Goal: Task Accomplishment & Management: Manage account settings

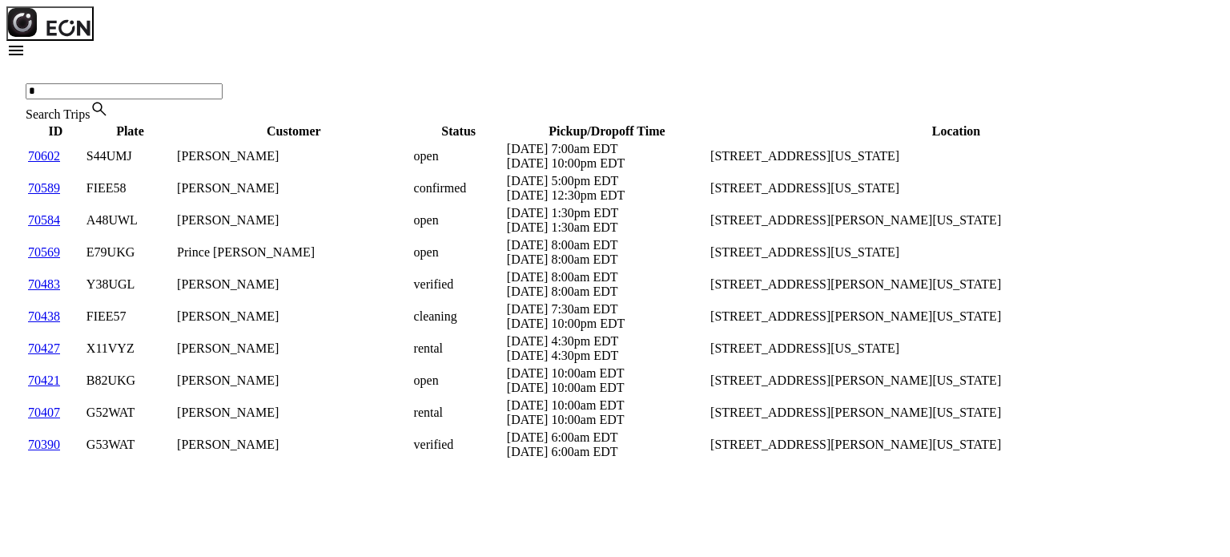
type Trips "*"
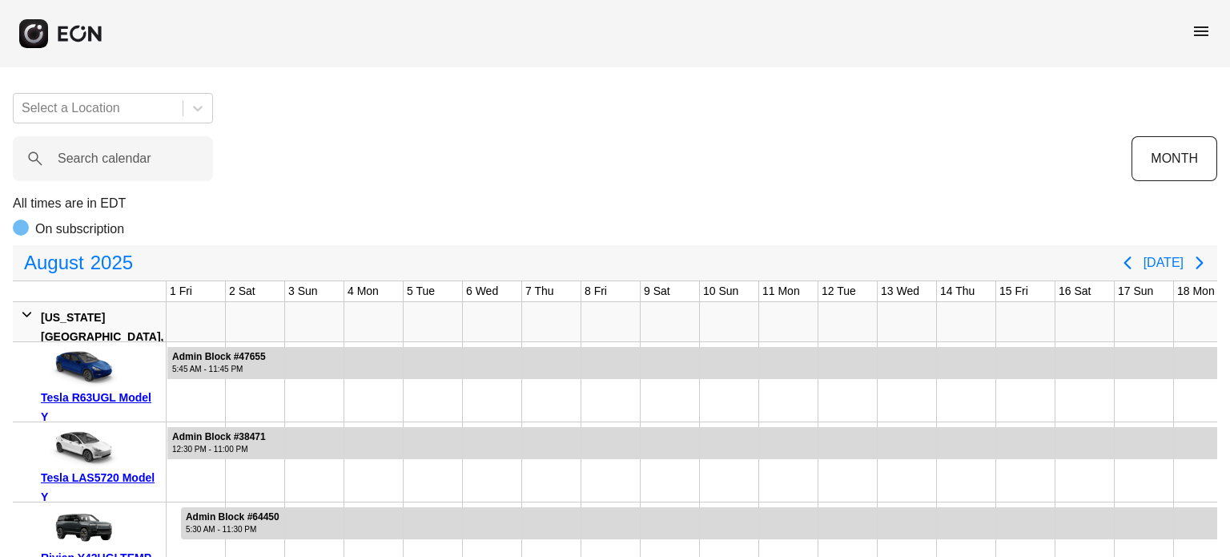
scroll to position [0, 632]
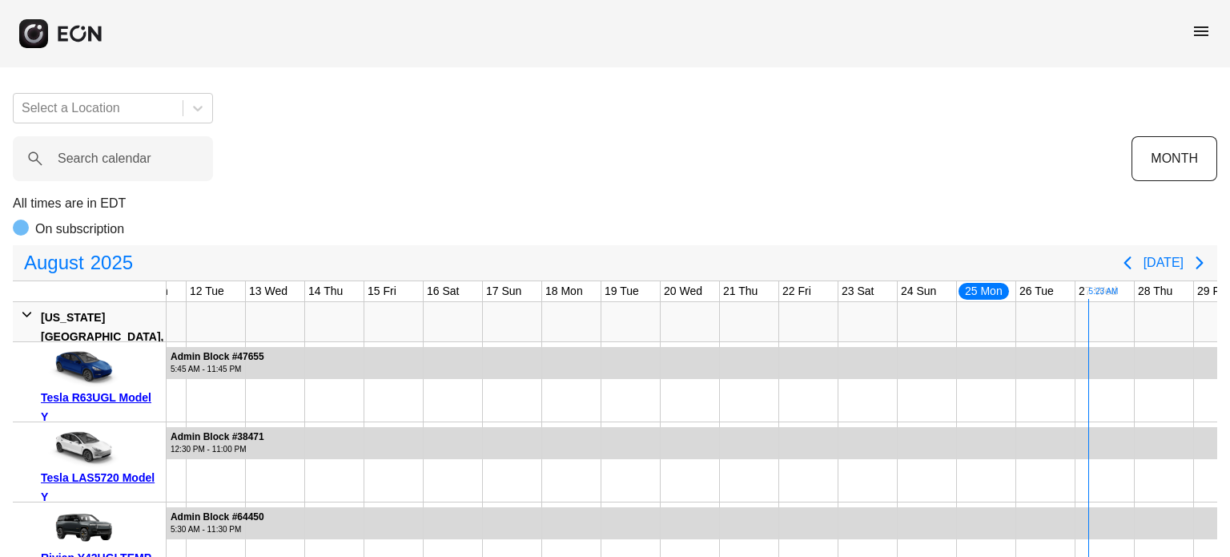
type calendar "*"
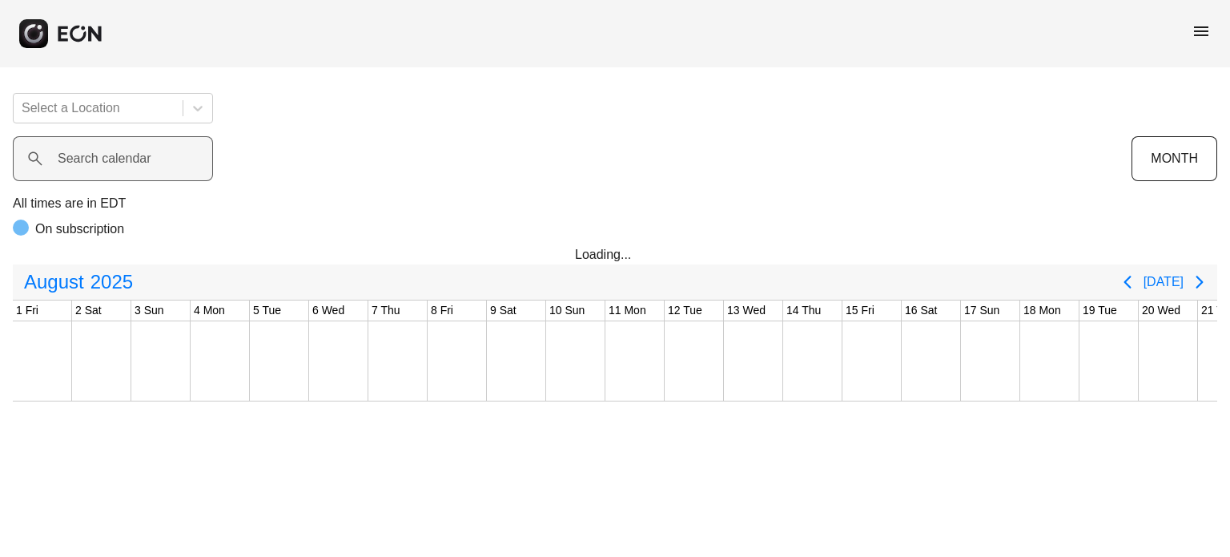
scroll to position [0, 632]
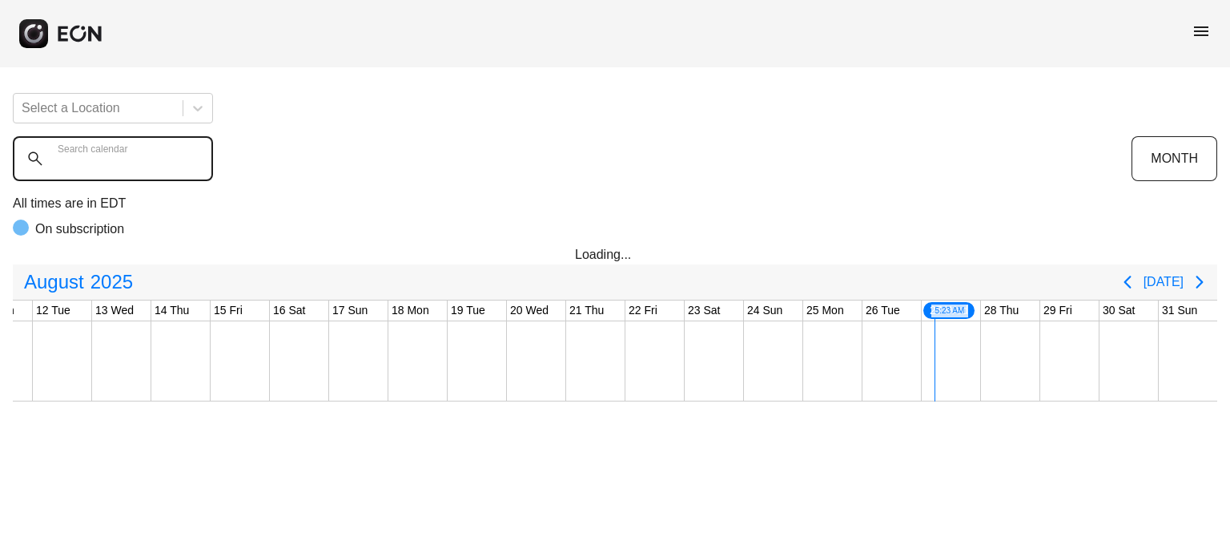
click at [167, 155] on calendar "Search calendar" at bounding box center [113, 158] width 200 height 45
type calendar "******"
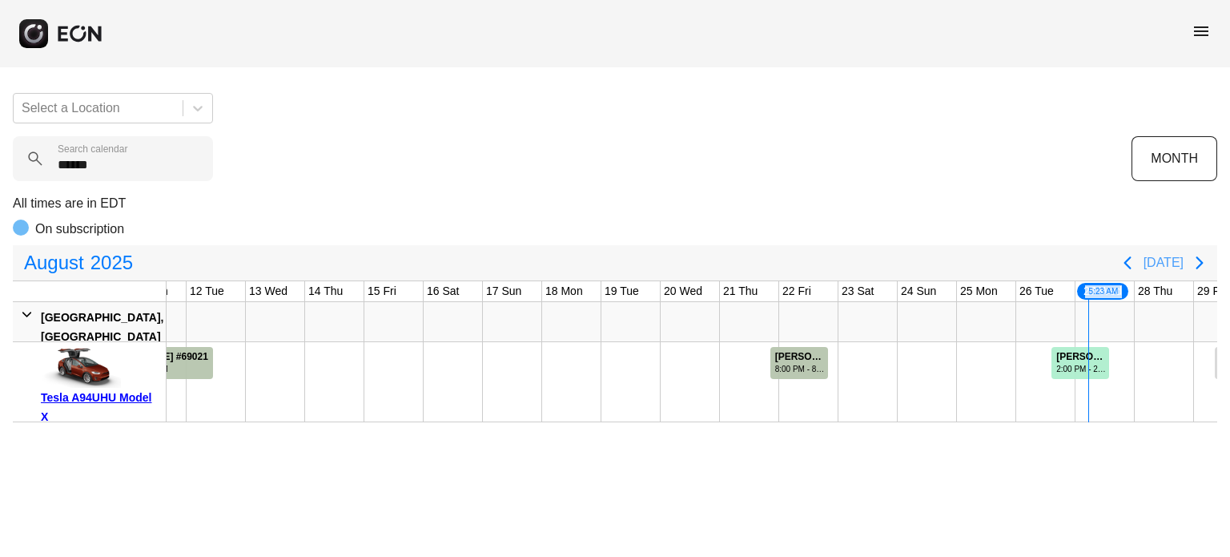
click at [1164, 265] on button "Today" at bounding box center [1164, 262] width 40 height 29
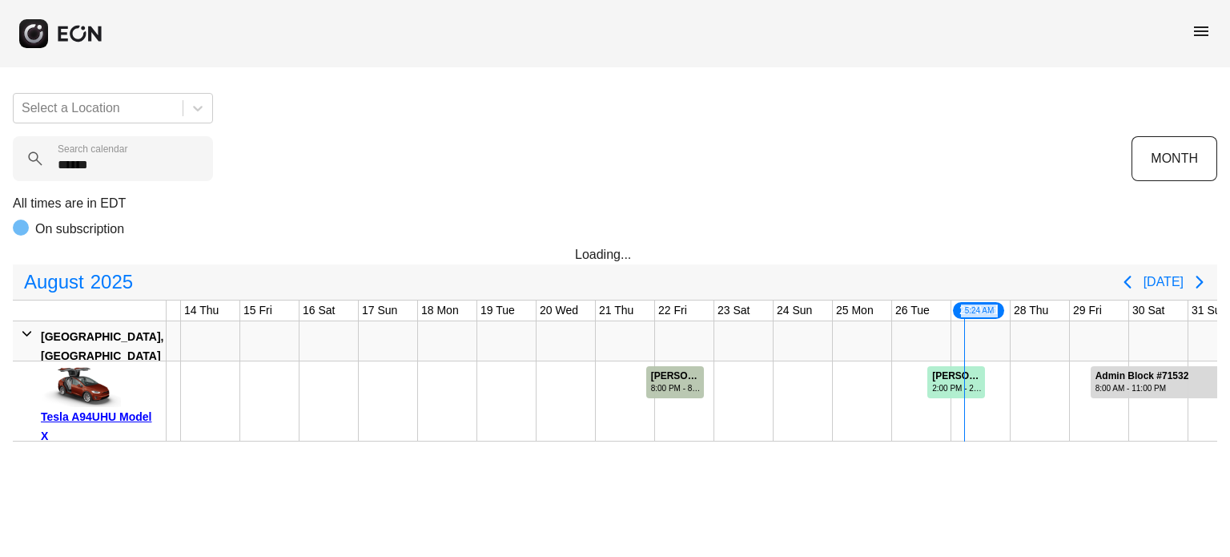
scroll to position [0, 786]
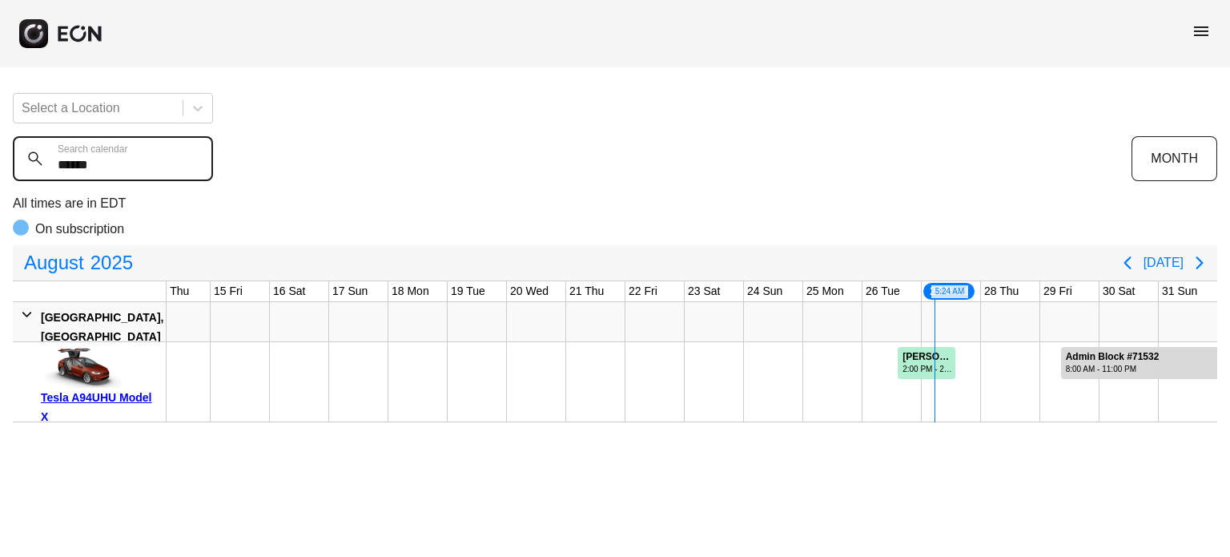
click at [140, 167] on calendar "******" at bounding box center [113, 158] width 200 height 45
click at [142, 167] on calendar "******" at bounding box center [113, 158] width 200 height 45
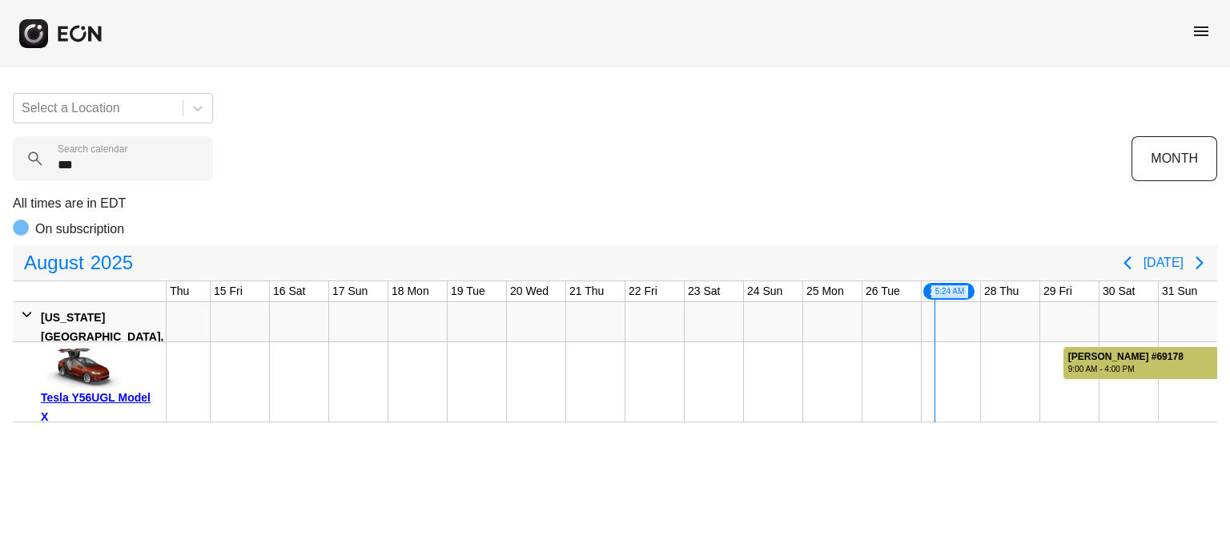
click at [1160, 367] on div "9:00 AM - 4:00 PM" at bounding box center [1125, 369] width 115 height 12
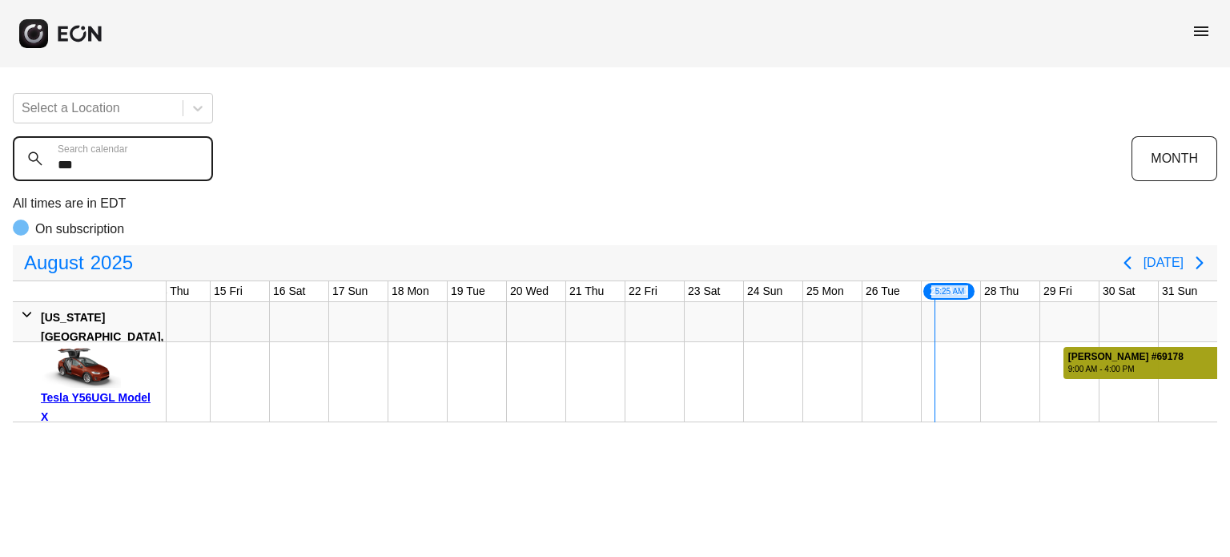
click at [132, 167] on calendar "***" at bounding box center [113, 158] width 200 height 45
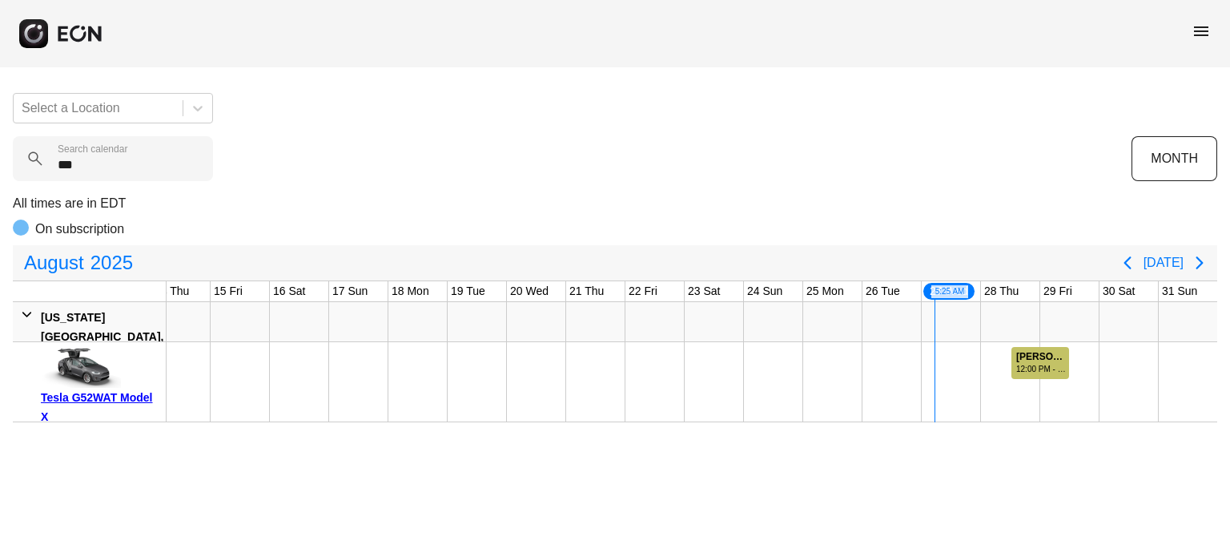
click at [1053, 372] on div "12:00 PM - 12:00 PM" at bounding box center [1041, 369] width 51 height 12
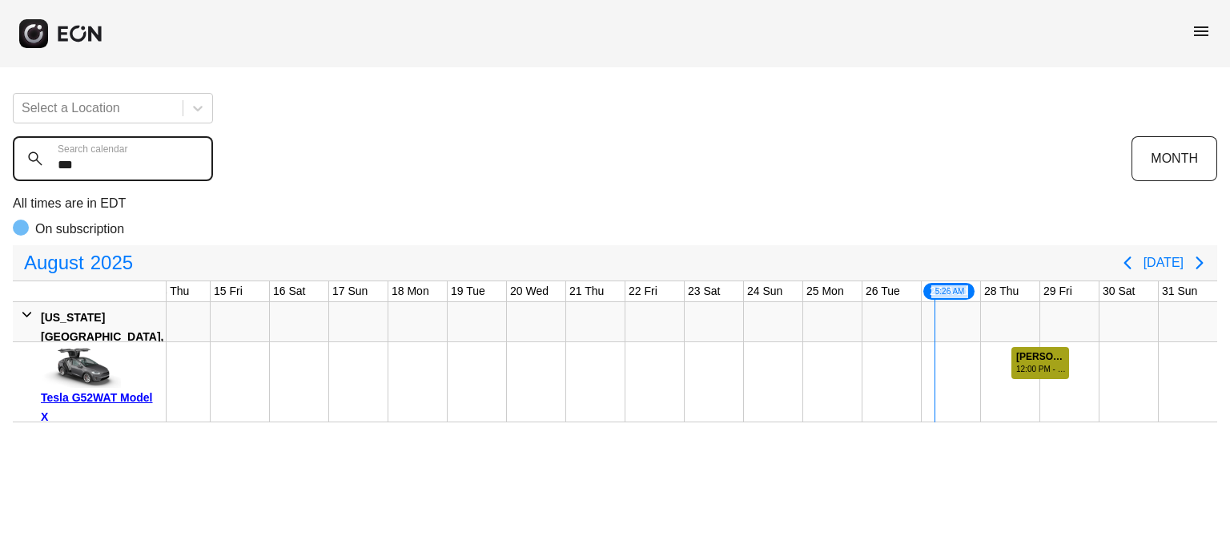
click at [107, 166] on calendar "***" at bounding box center [113, 158] width 200 height 45
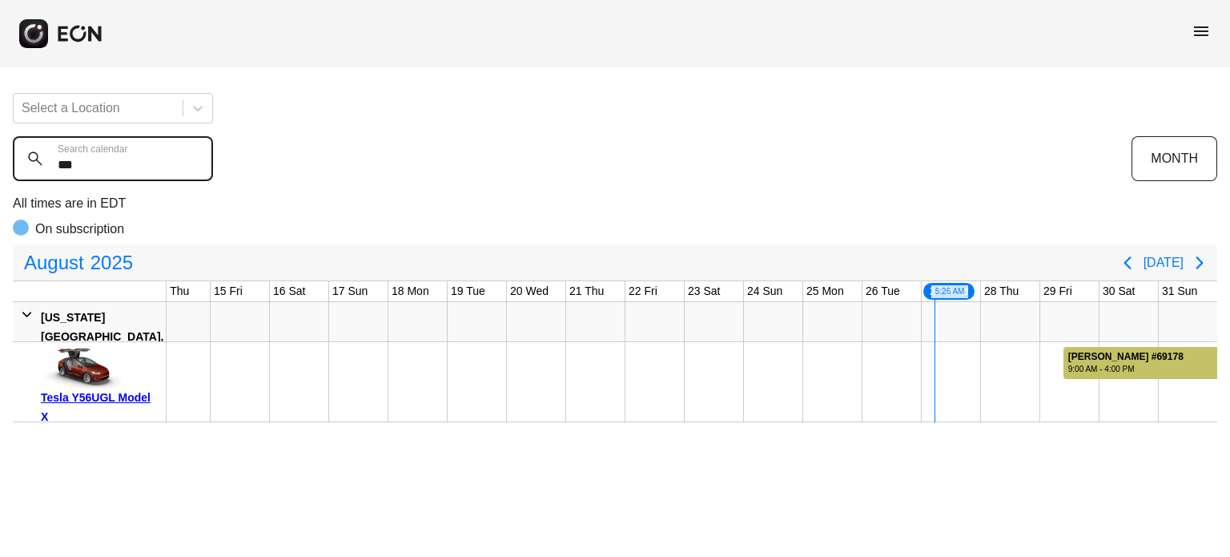
type calendar "***"
click at [1109, 354] on div "RICHARD PERO #69178" at bounding box center [1125, 357] width 115 height 12
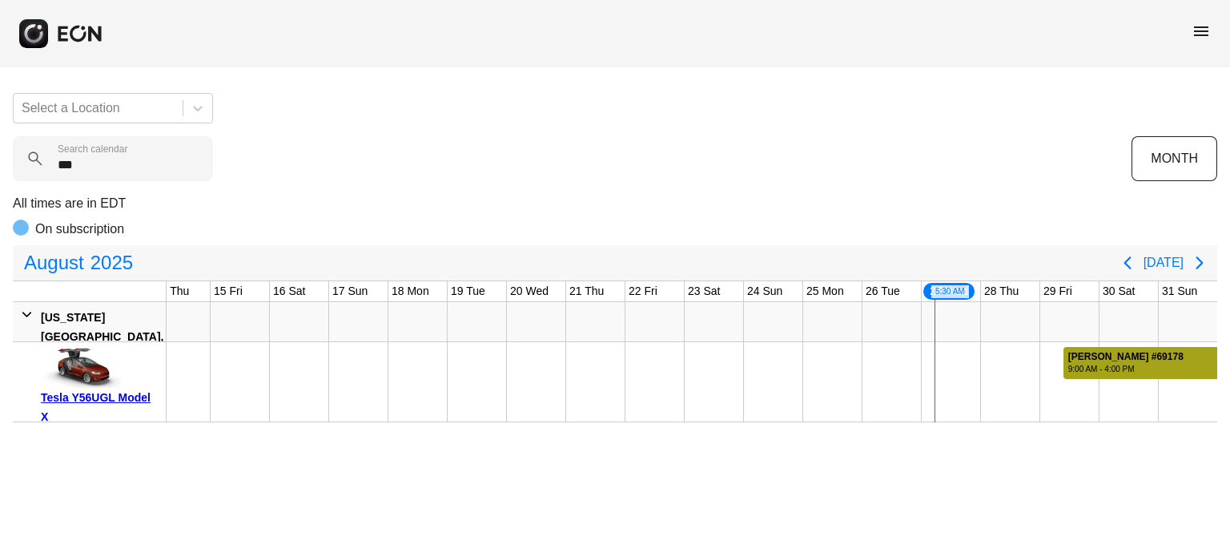
click at [1109, 354] on div "RICHARD PERO #69178" at bounding box center [1125, 357] width 115 height 12
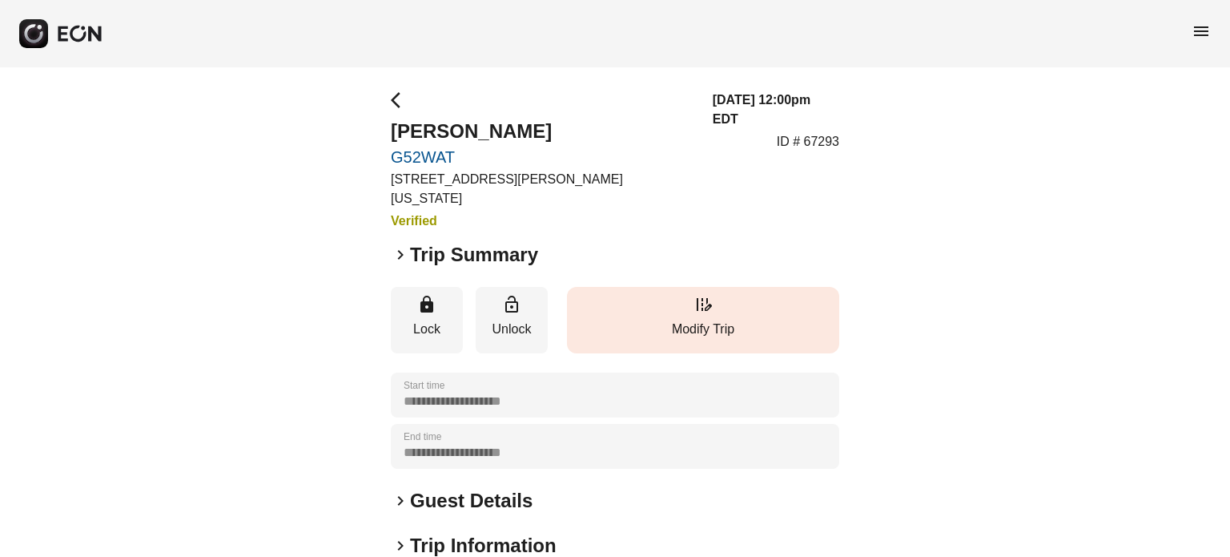
click at [641, 288] on button "edit_road Modify Trip" at bounding box center [703, 320] width 272 height 66
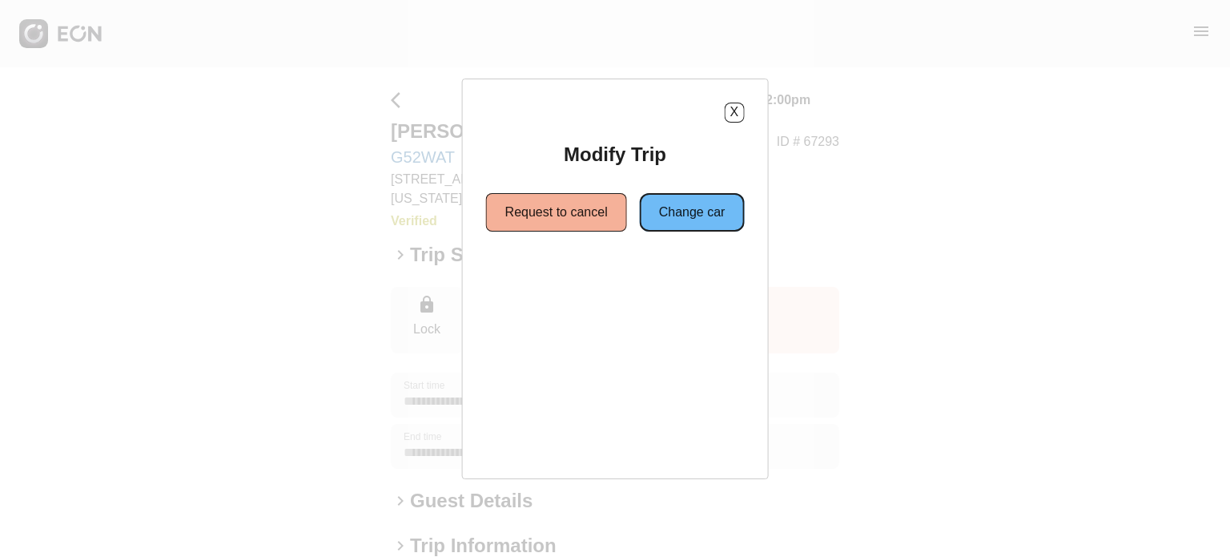
click at [718, 215] on button "Change car" at bounding box center [692, 212] width 105 height 38
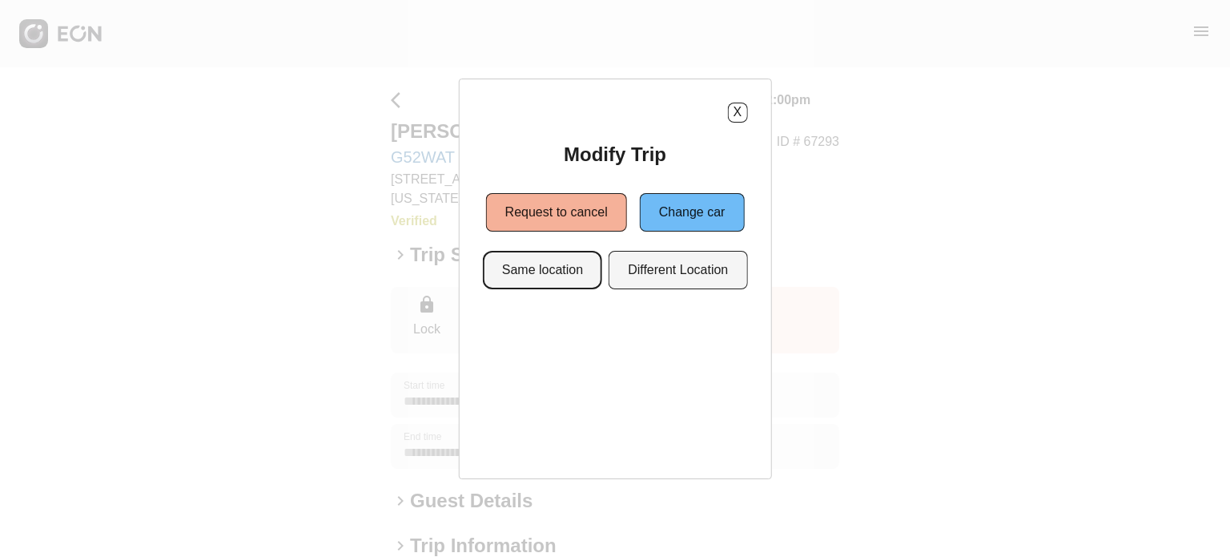
click at [565, 283] on button "Same location" at bounding box center [542, 270] width 119 height 38
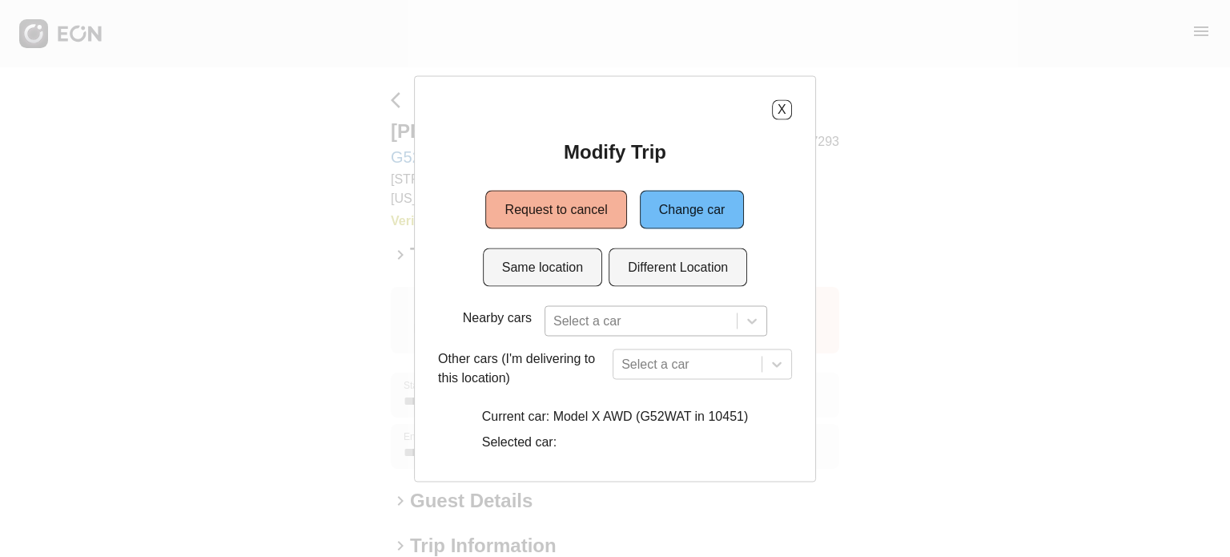
click at [677, 325] on div "Select a car" at bounding box center [656, 320] width 223 height 30
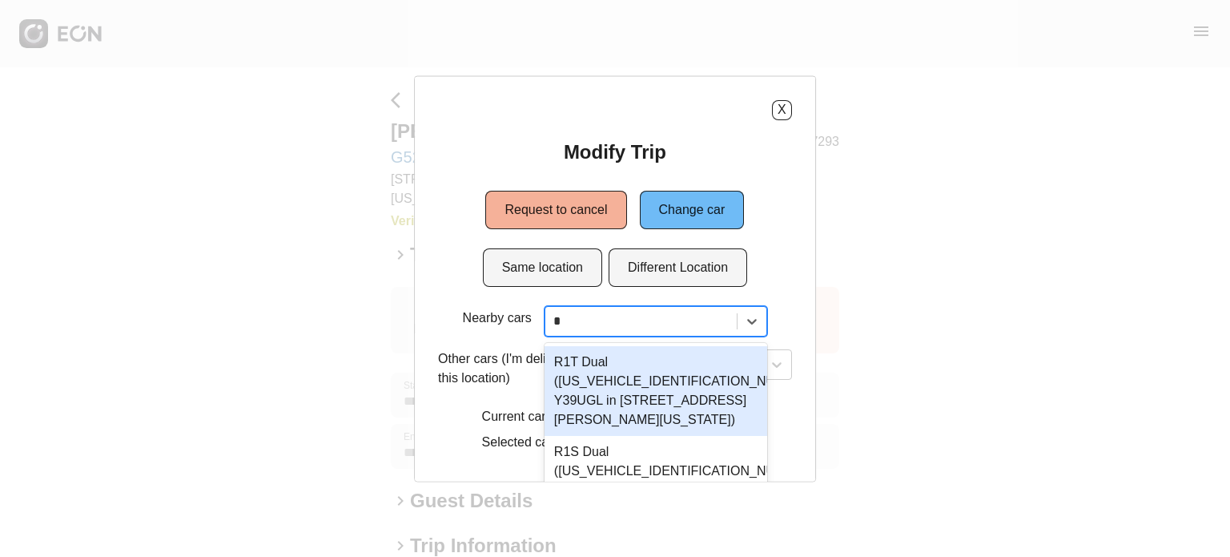
type input "*"
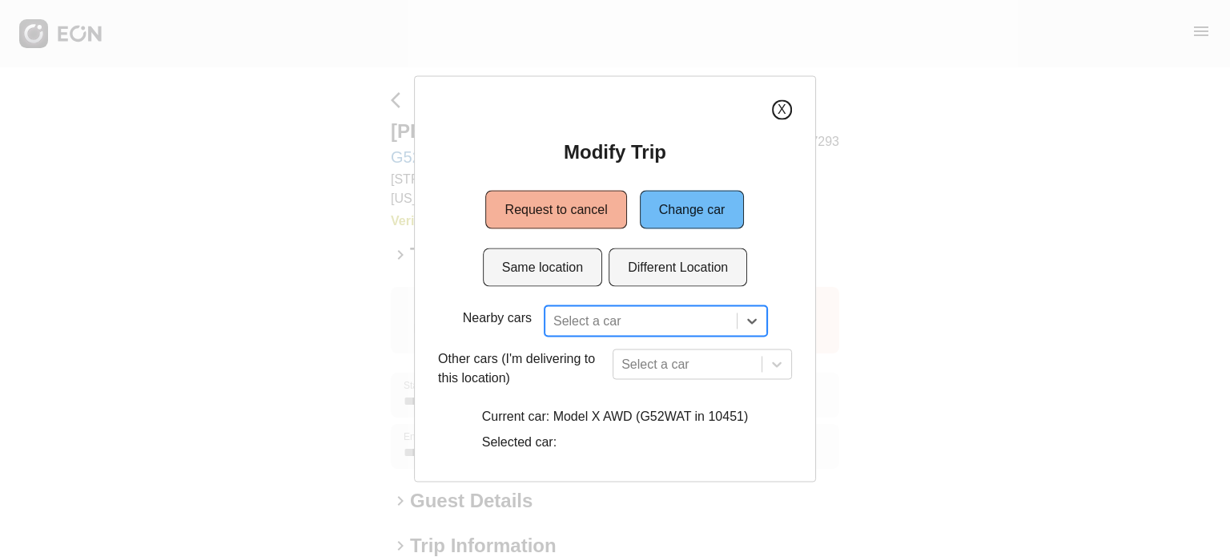
click at [774, 117] on div "X" at bounding box center [615, 109] width 354 height 20
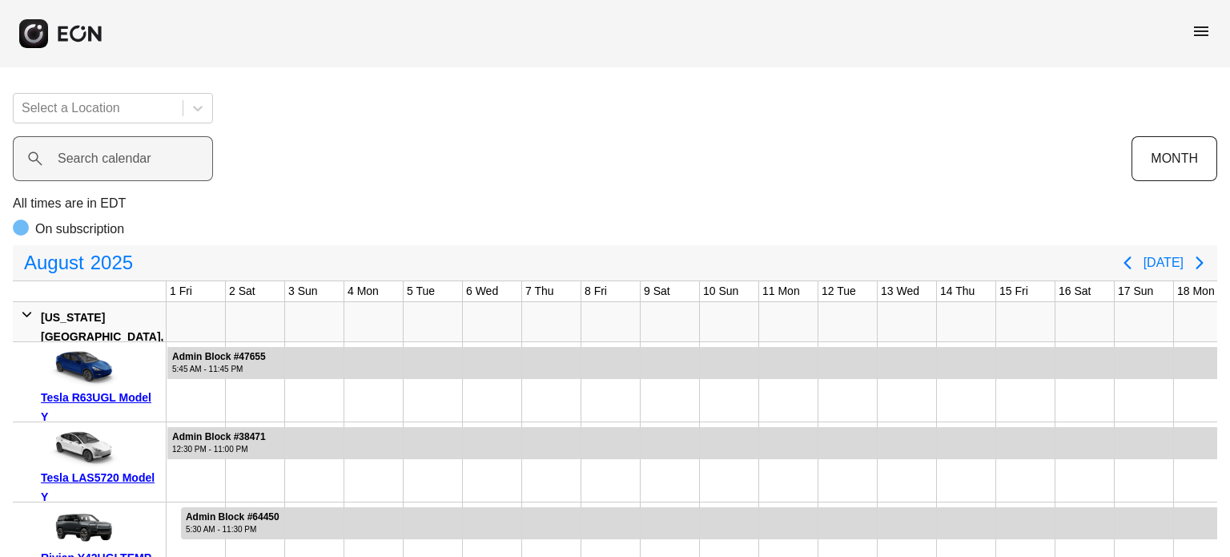
click at [132, 166] on label "Search calendar" at bounding box center [105, 158] width 94 height 19
click at [132, 166] on calendar "Search calendar" at bounding box center [113, 158] width 200 height 45
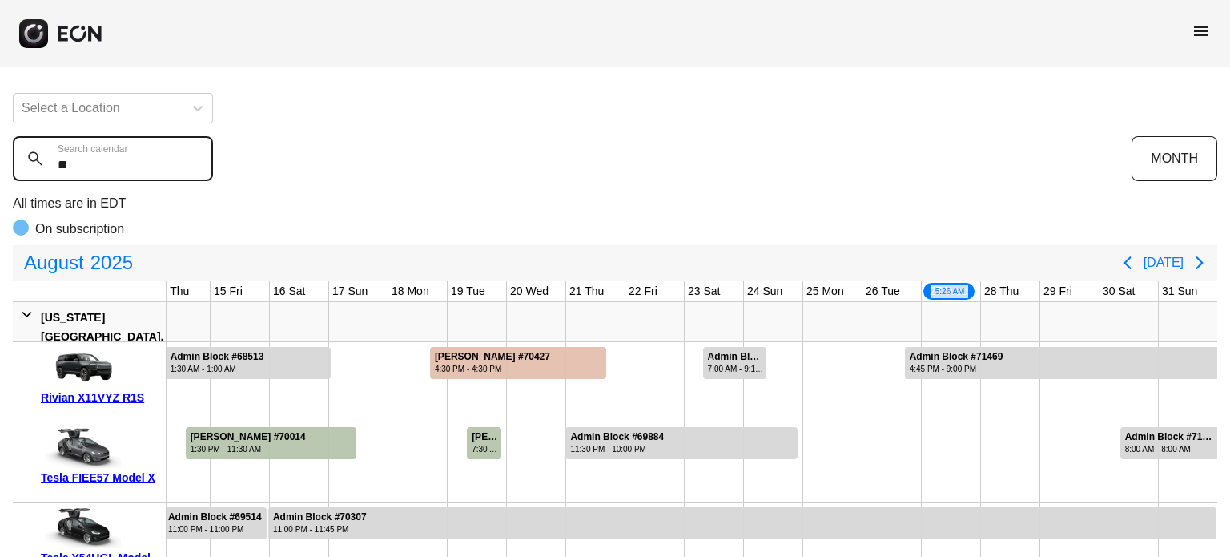
scroll to position [0, 632]
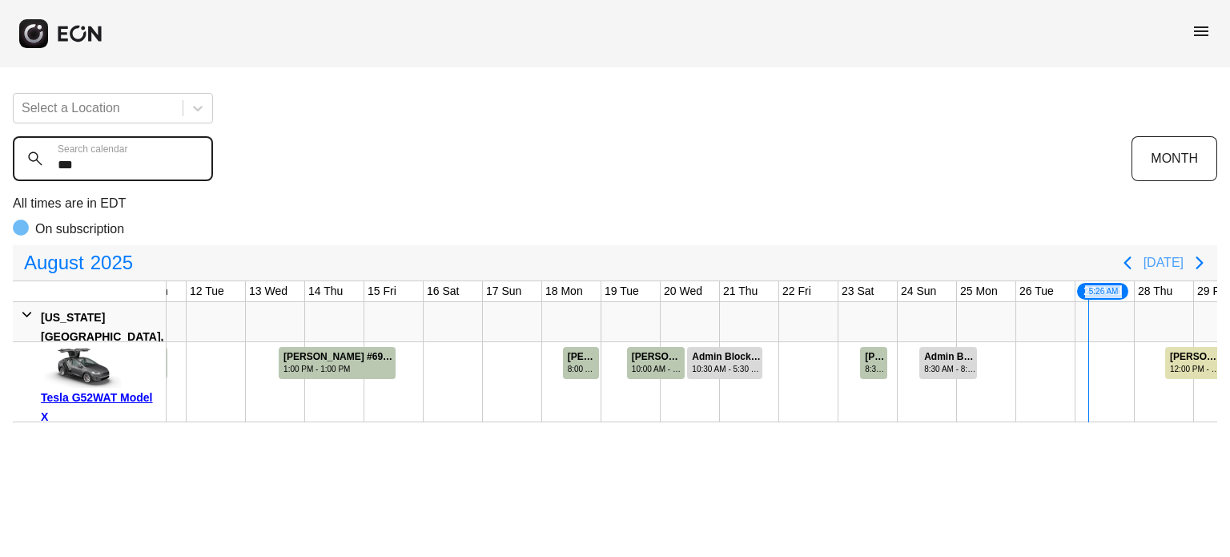
type calendar "***"
click at [1170, 263] on button "[DATE]" at bounding box center [1164, 262] width 40 height 29
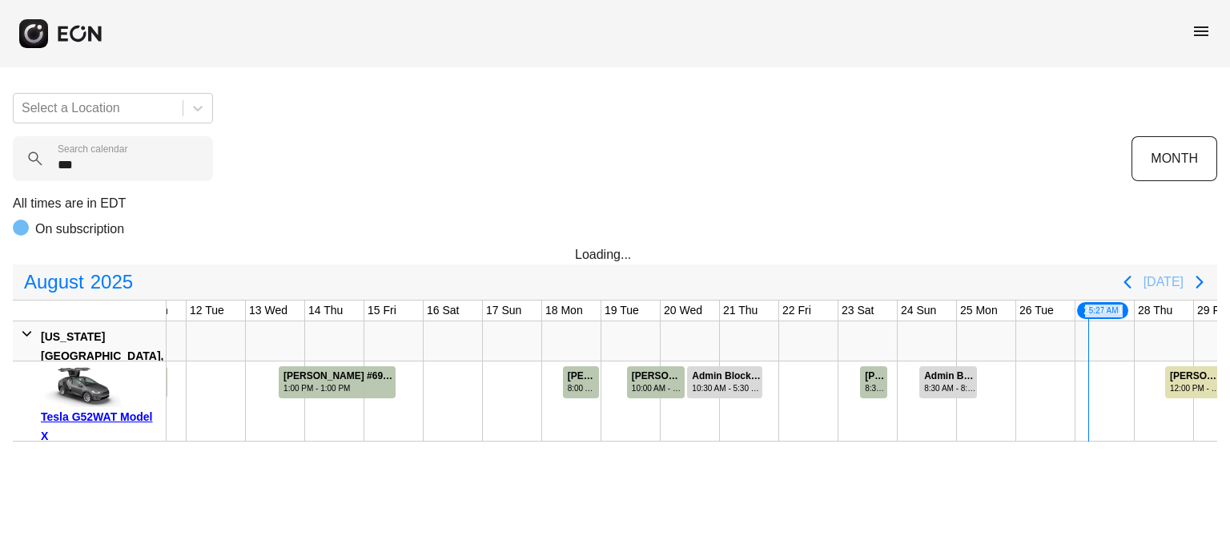
scroll to position [0, 786]
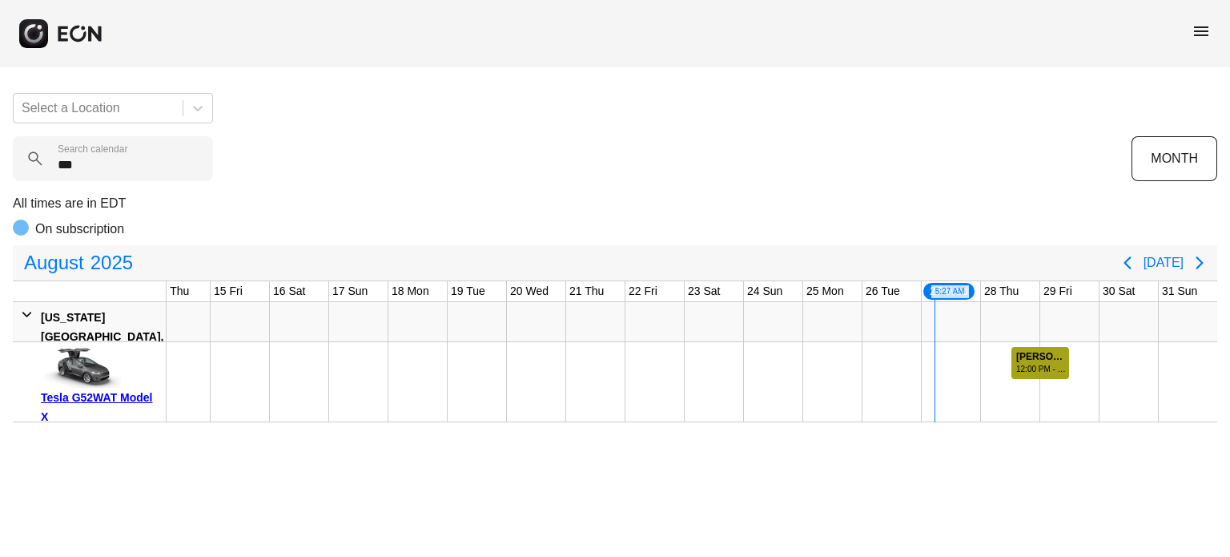
click at [1054, 372] on div "12:00 PM - 12:00 PM" at bounding box center [1041, 369] width 51 height 12
click at [1038, 356] on div "[PERSON_NAME] #67293" at bounding box center [1041, 357] width 51 height 12
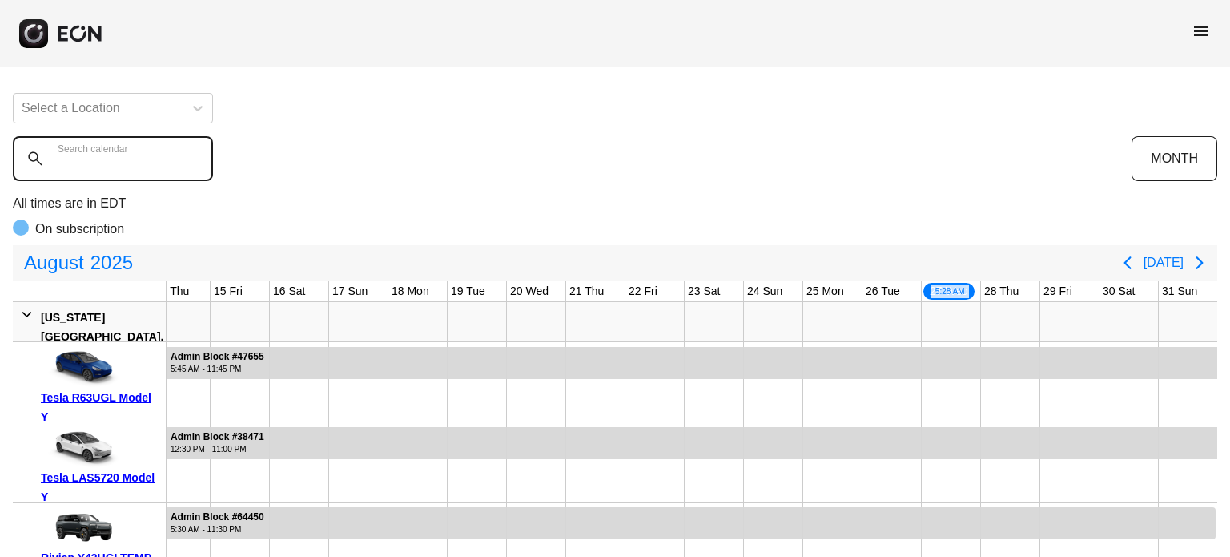
click at [122, 169] on calendar "Search calendar" at bounding box center [113, 158] width 200 height 45
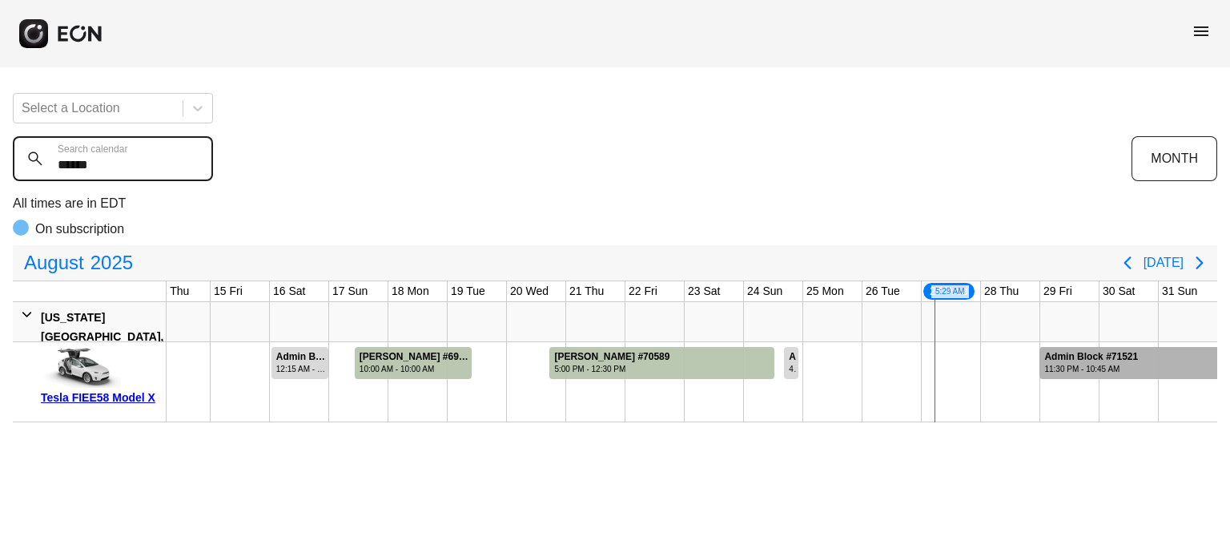
type calendar "******"
click at [1092, 363] on div "11:30 PM - 10:45 AM" at bounding box center [1091, 369] width 94 height 12
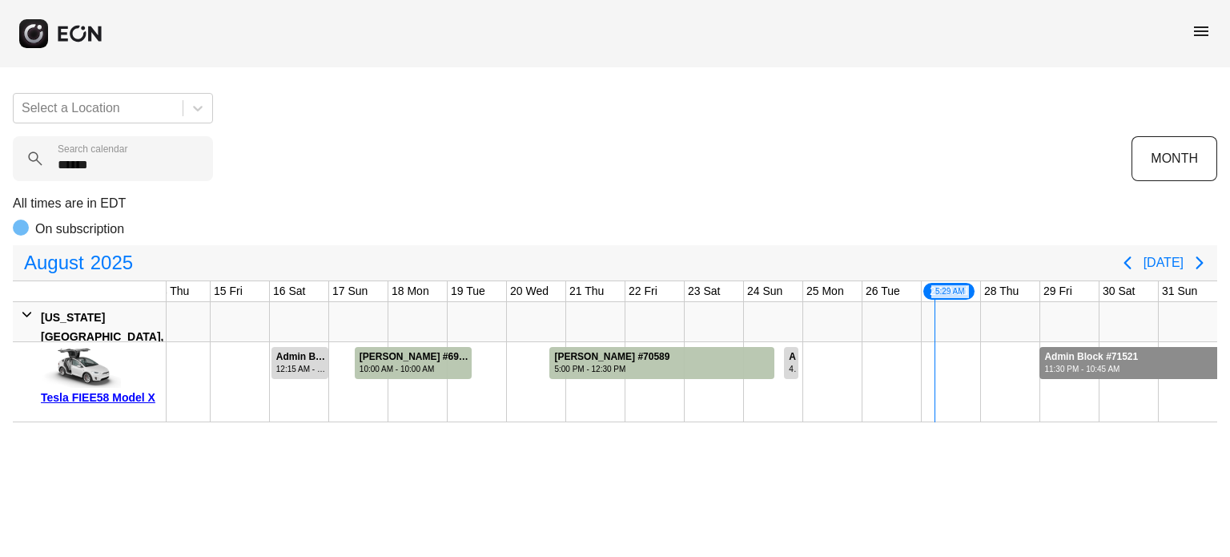
click at [1092, 363] on div "11:30 PM - 10:45 AM" at bounding box center [1091, 369] width 94 height 12
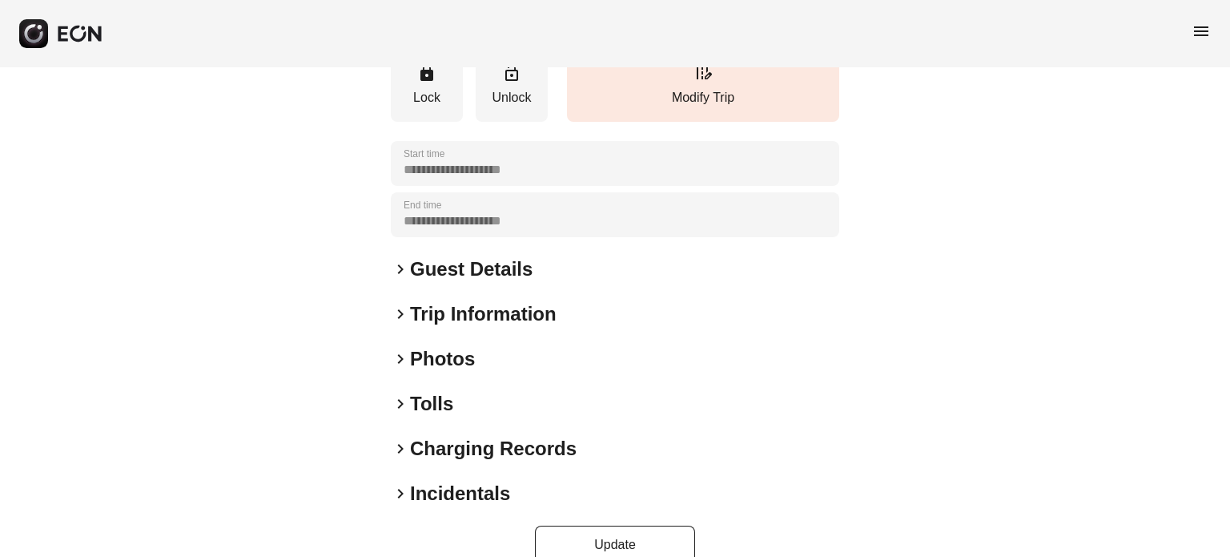
scroll to position [292, 0]
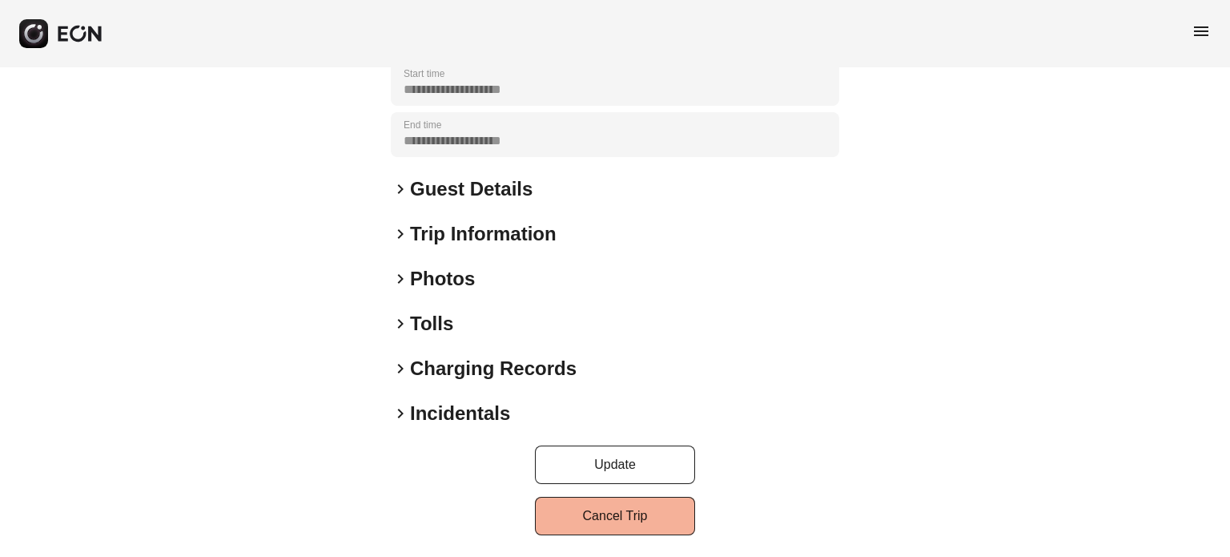
click at [576, 534] on div "**********" at bounding box center [615, 166] width 1230 height 783
click at [577, 528] on button "Cancel Trip" at bounding box center [615, 516] width 160 height 38
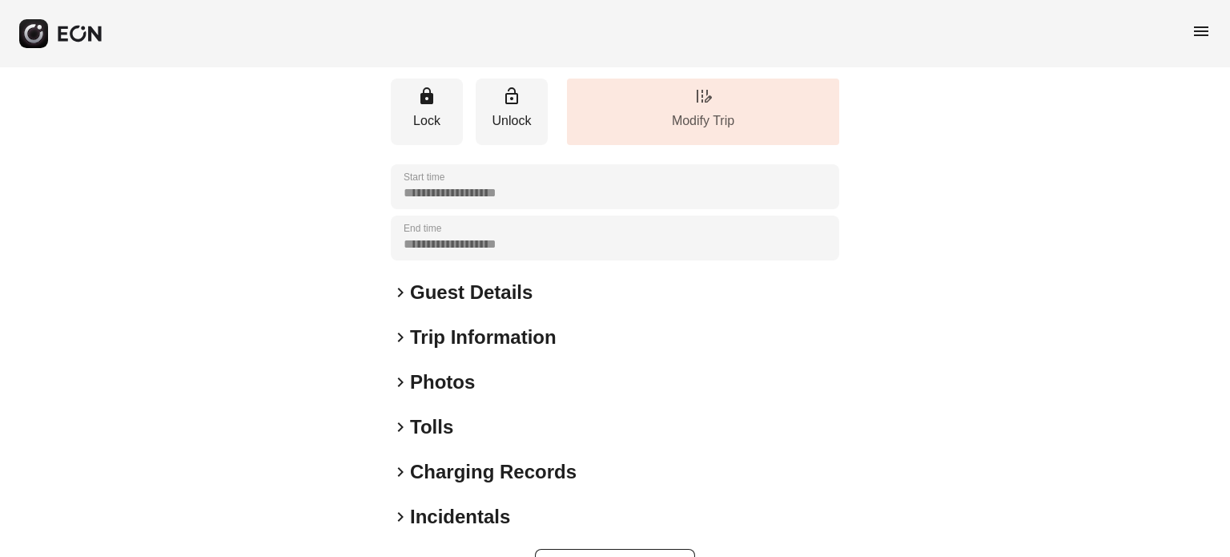
scroll to position [206, 0]
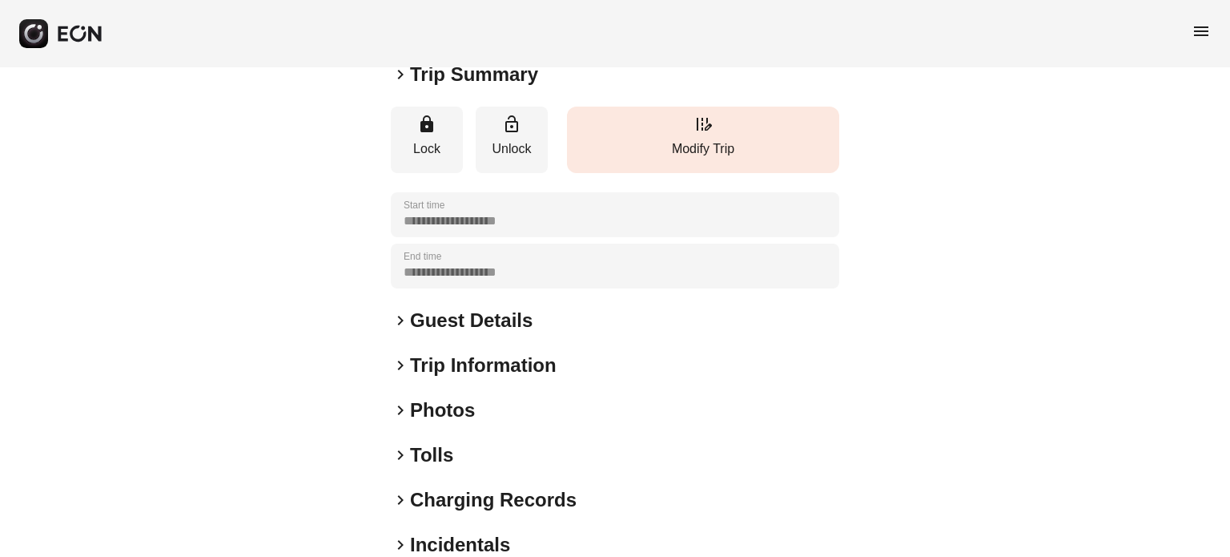
click at [680, 143] on p "Modify Trip" at bounding box center [703, 148] width 256 height 19
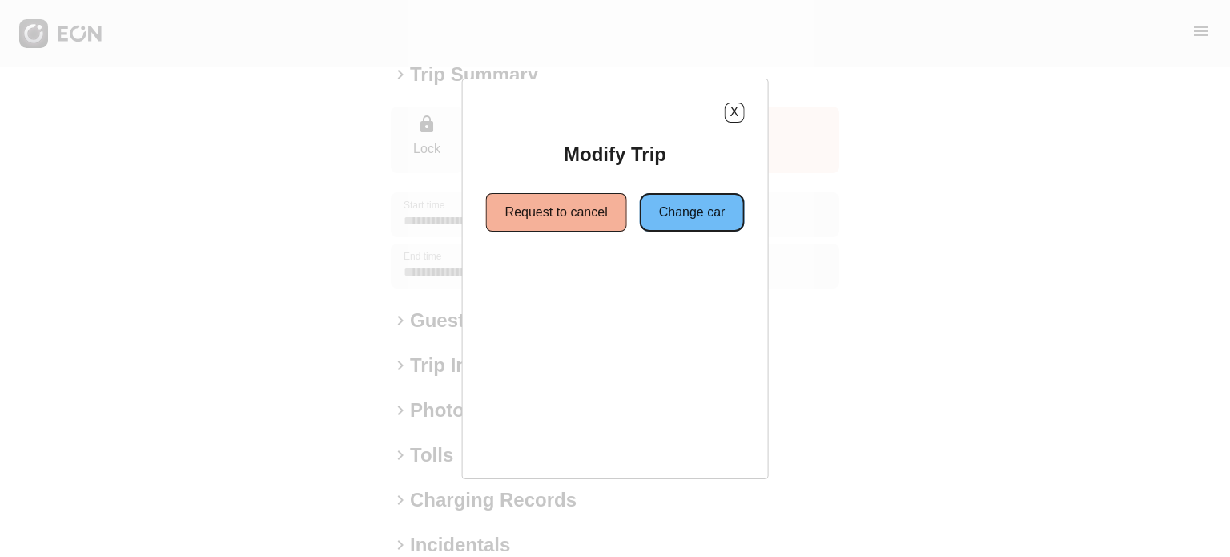
click at [662, 220] on button "Change car" at bounding box center [692, 212] width 105 height 38
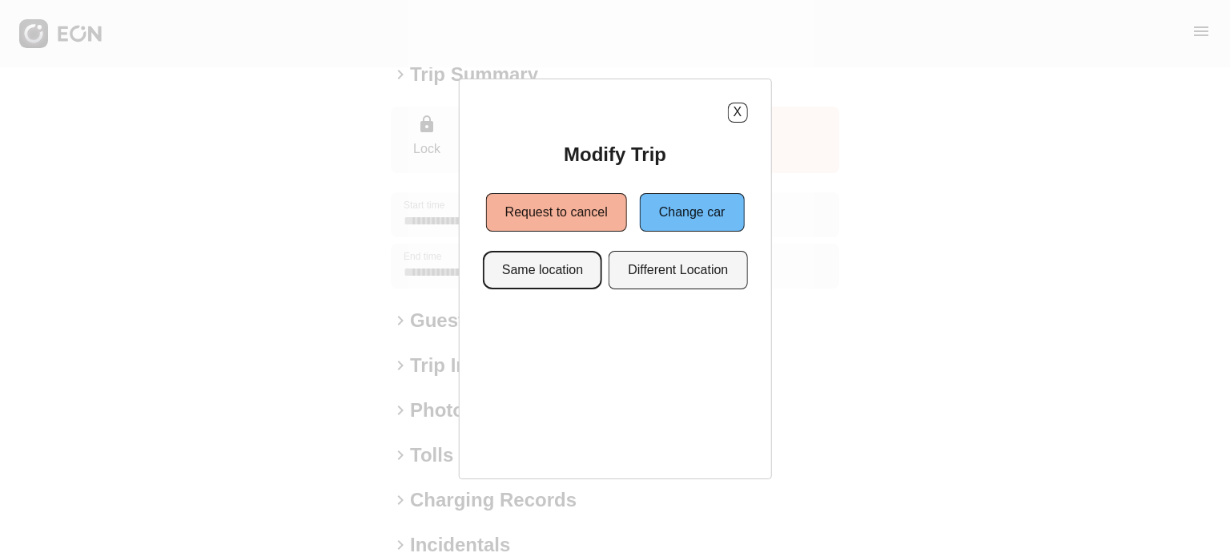
click at [561, 276] on button "Same location" at bounding box center [542, 270] width 119 height 38
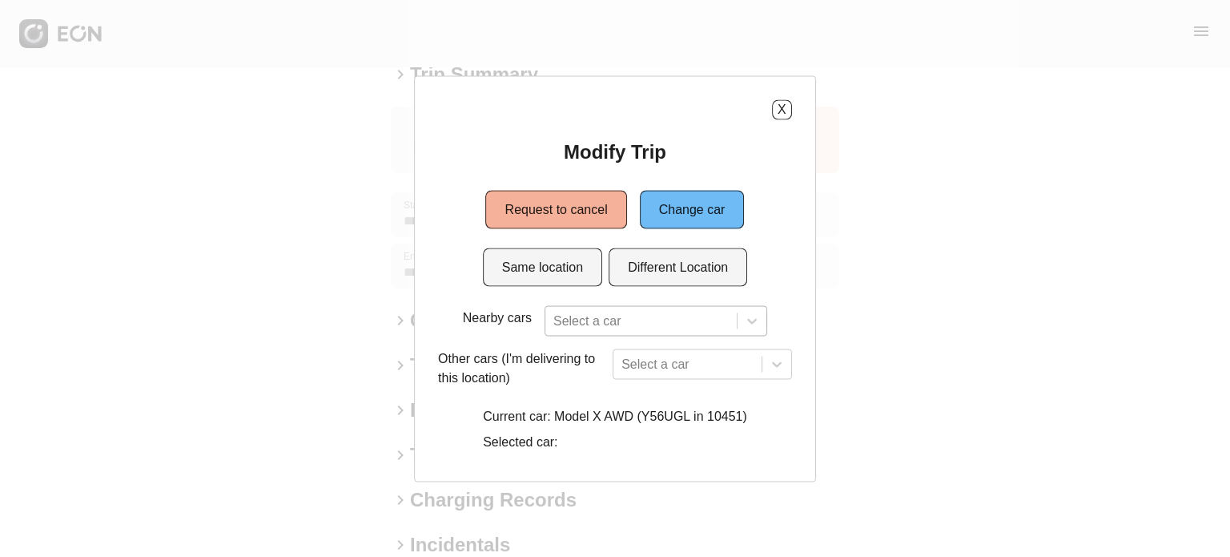
click at [634, 328] on div "Select a car" at bounding box center [656, 320] width 223 height 30
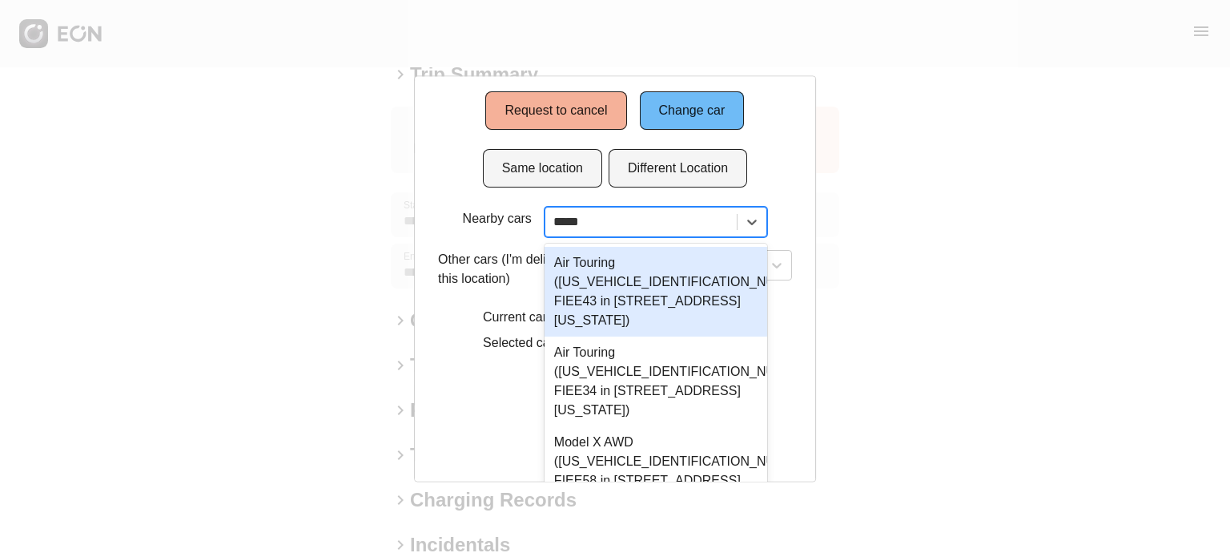
scroll to position [0, 0]
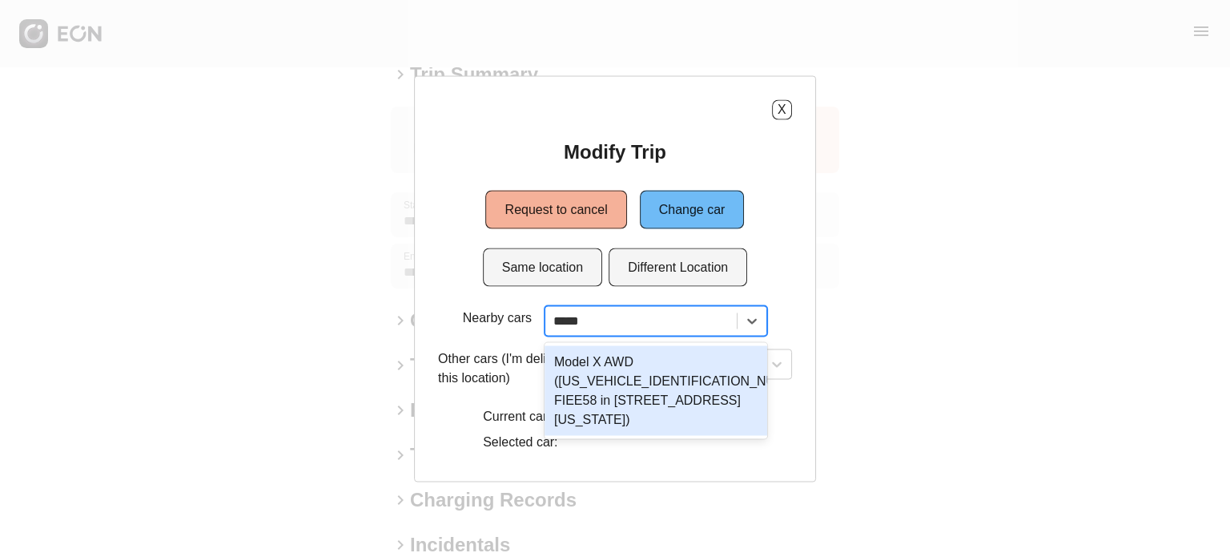
type input "******"
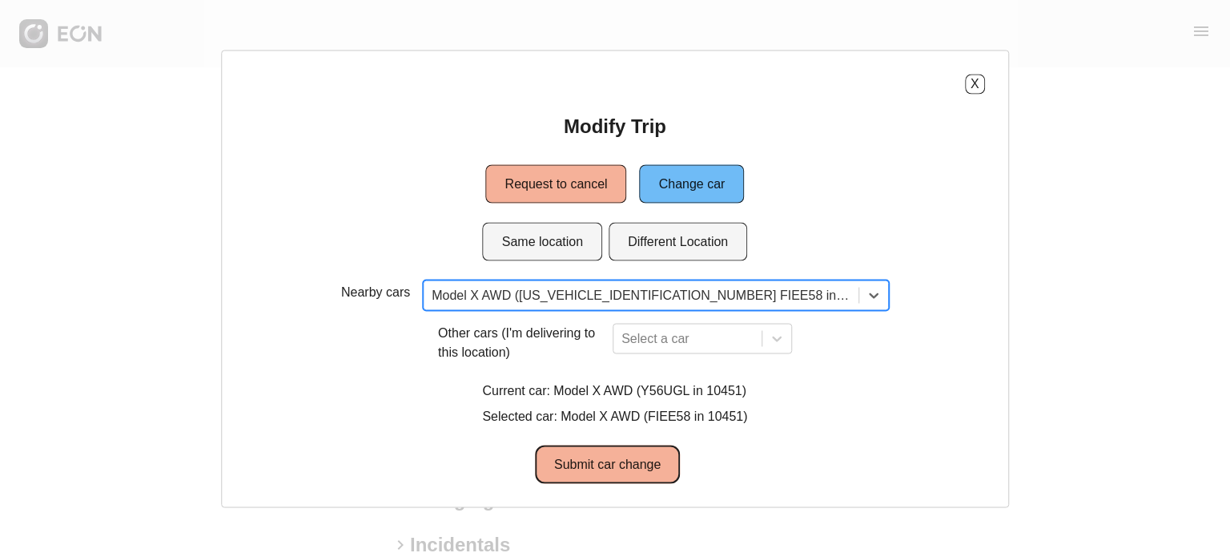
click at [634, 463] on button "Submit car change" at bounding box center [607, 463] width 145 height 38
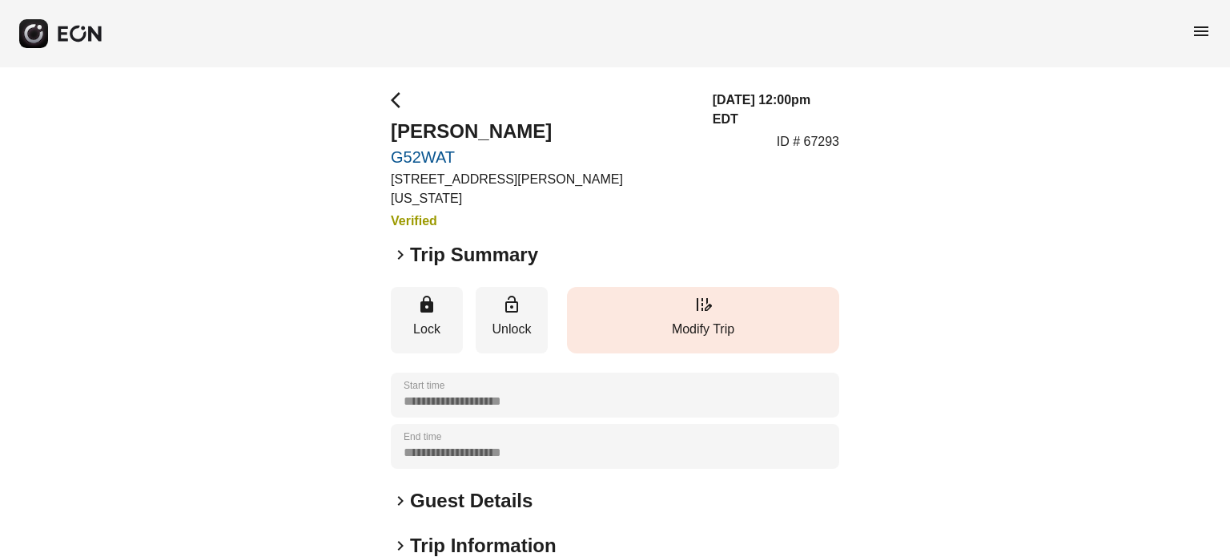
click at [766, 320] on p "Modify Trip" at bounding box center [703, 329] width 256 height 19
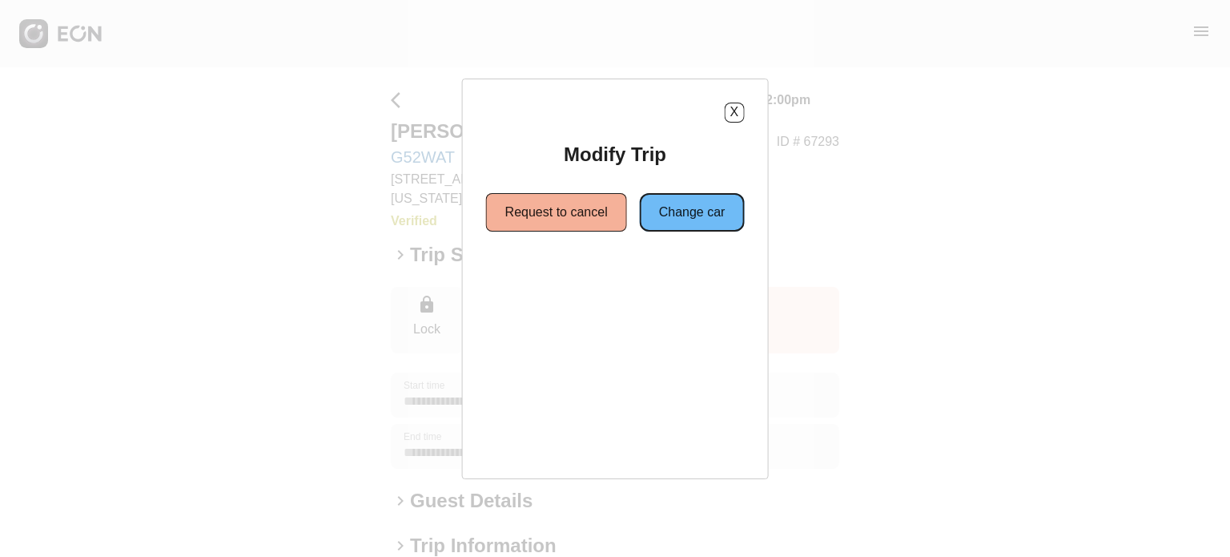
click at [679, 214] on button "Change car" at bounding box center [692, 212] width 105 height 38
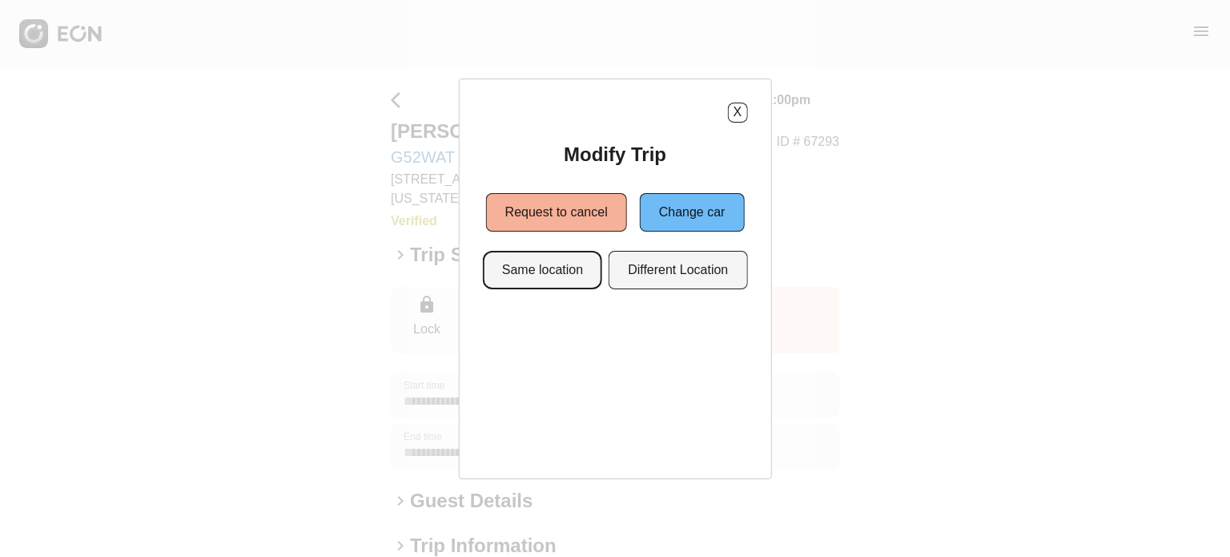
click at [557, 287] on button "Same location" at bounding box center [542, 270] width 119 height 38
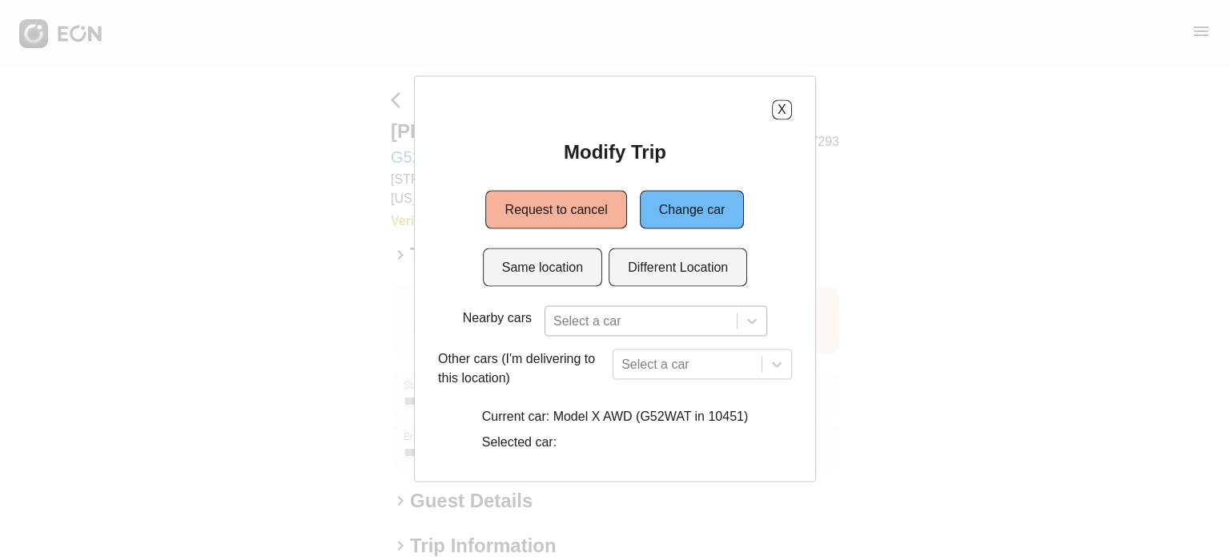
click at [582, 322] on div "Select a car" at bounding box center [656, 320] width 223 height 30
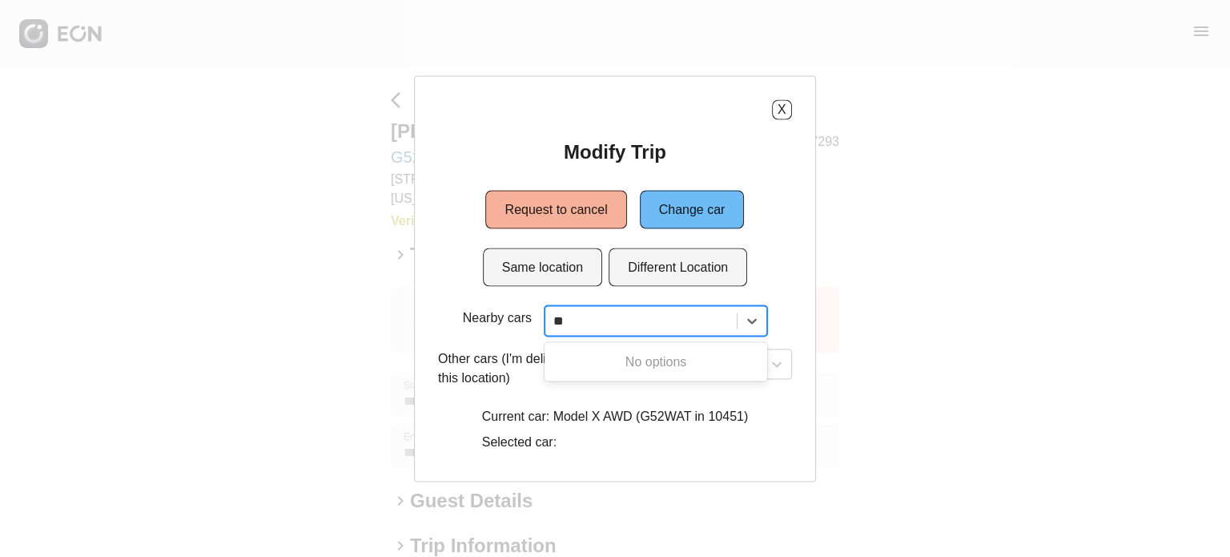
type input "*"
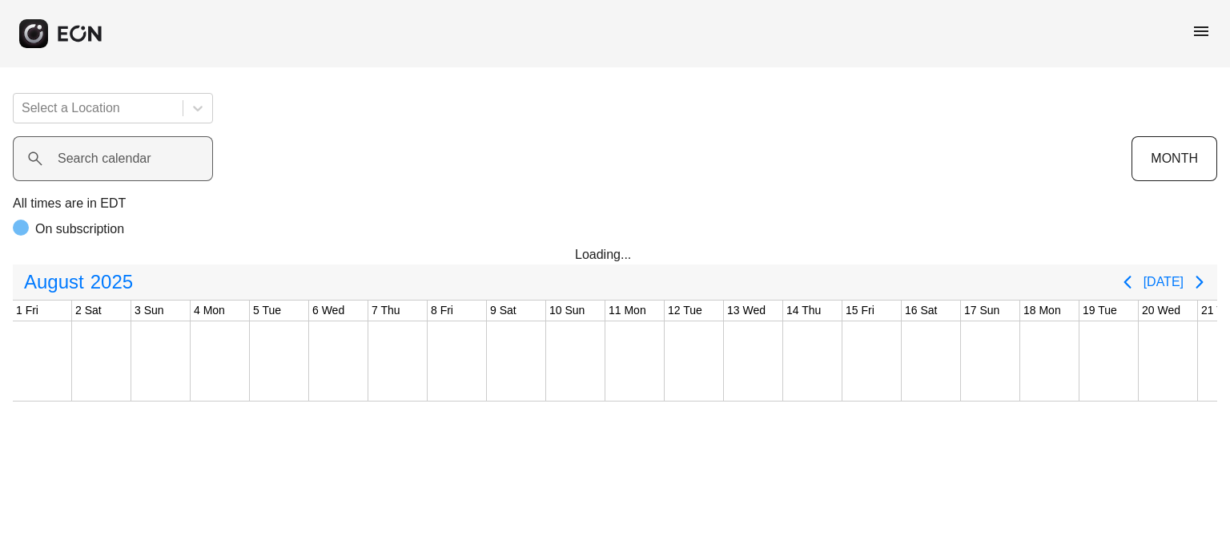
scroll to position [0, 632]
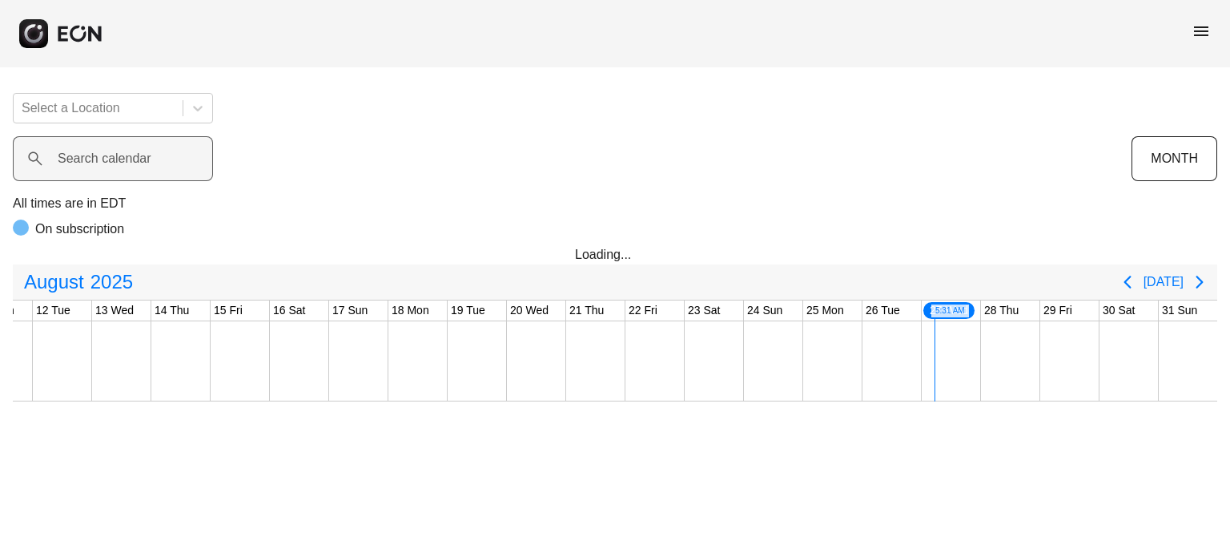
click at [121, 153] on label "Search calendar" at bounding box center [105, 158] width 94 height 19
click at [121, 153] on calendar "Search calendar" at bounding box center [113, 158] width 200 height 45
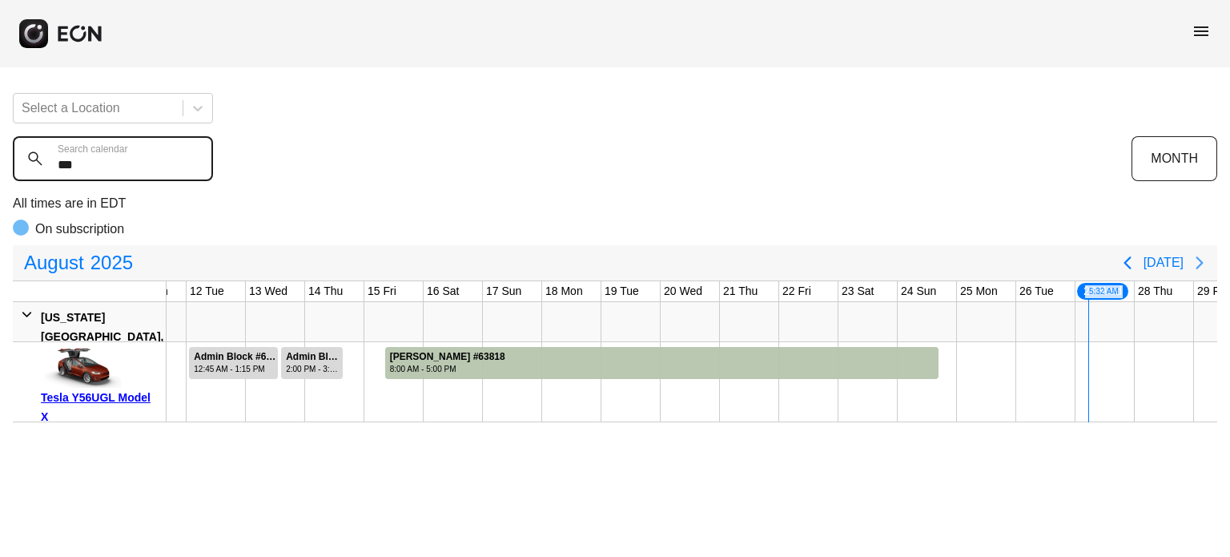
type calendar "***"
click at [1168, 265] on button "Today" at bounding box center [1164, 262] width 40 height 29
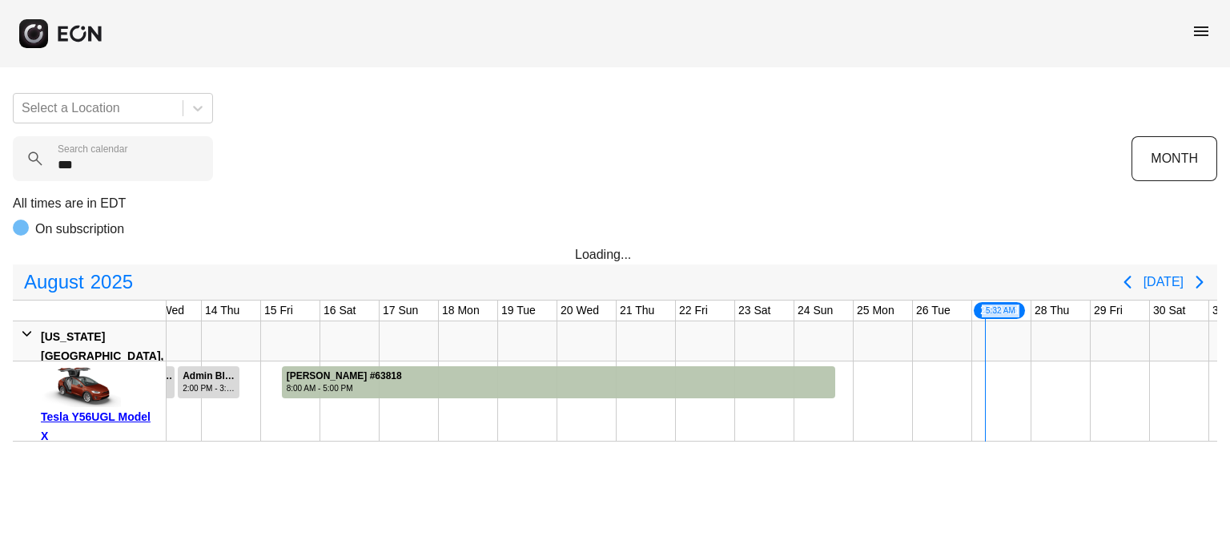
scroll to position [0, 786]
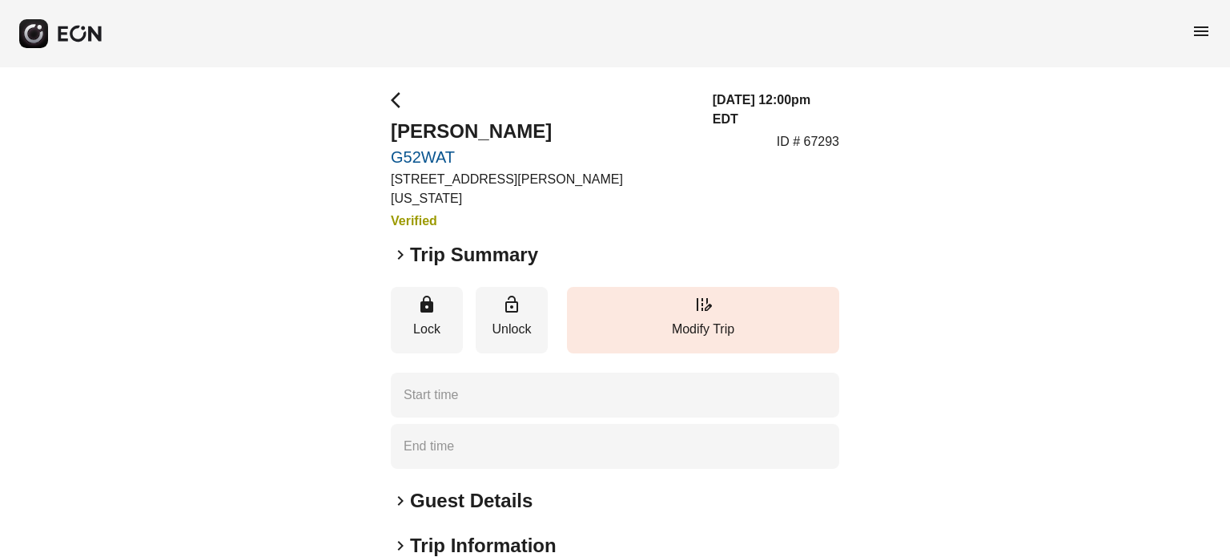
type time "**********"
click at [772, 326] on button "edit_road Modify Trip" at bounding box center [703, 320] width 272 height 66
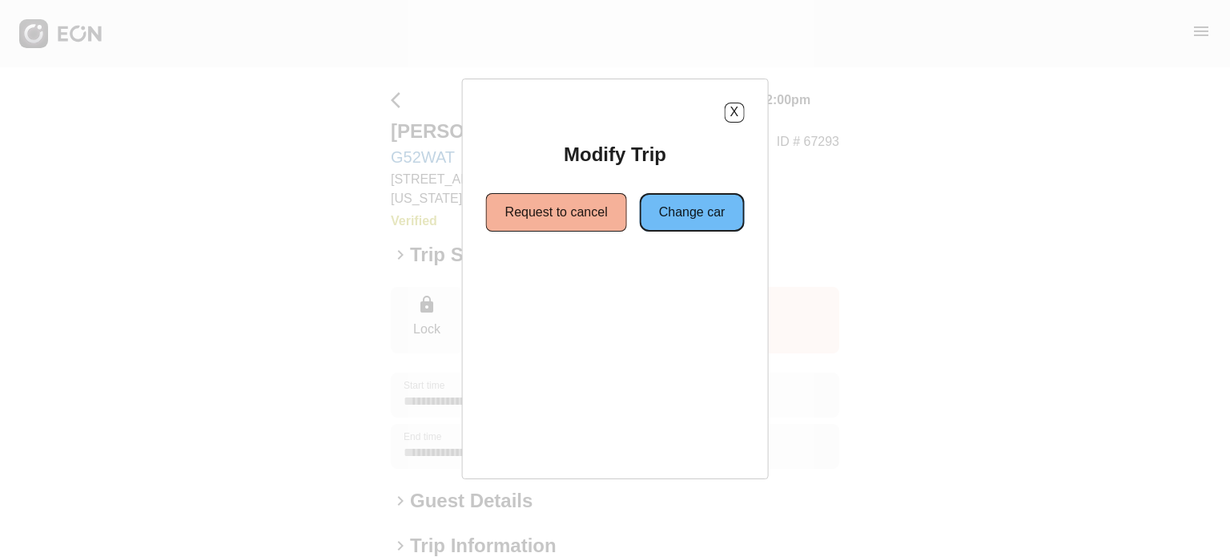
click at [689, 201] on button "Change car" at bounding box center [692, 212] width 105 height 38
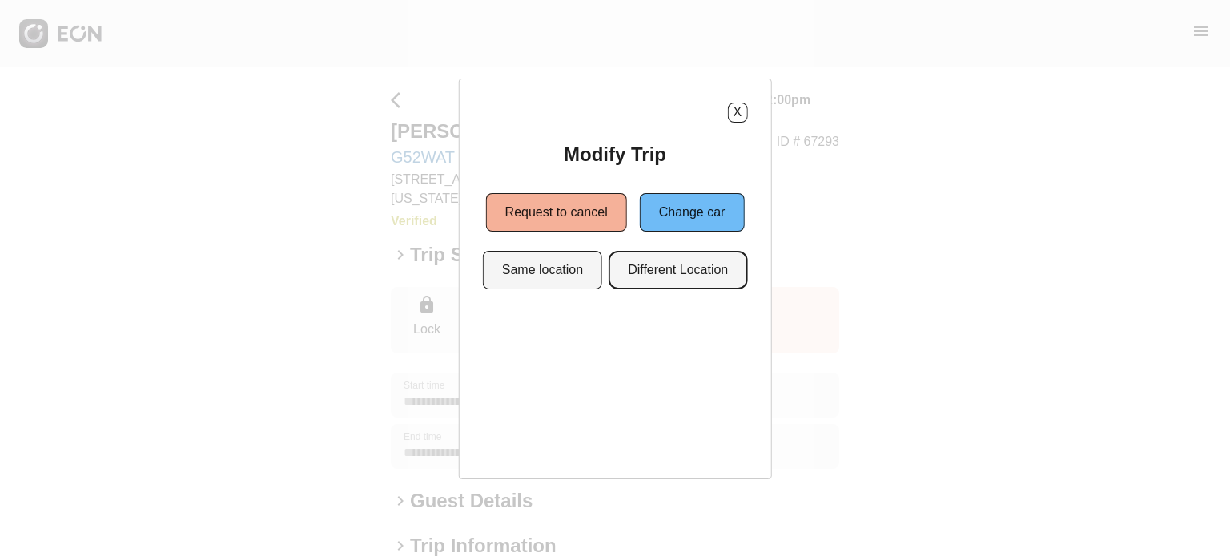
click at [679, 285] on button "Different Location" at bounding box center [678, 270] width 139 height 38
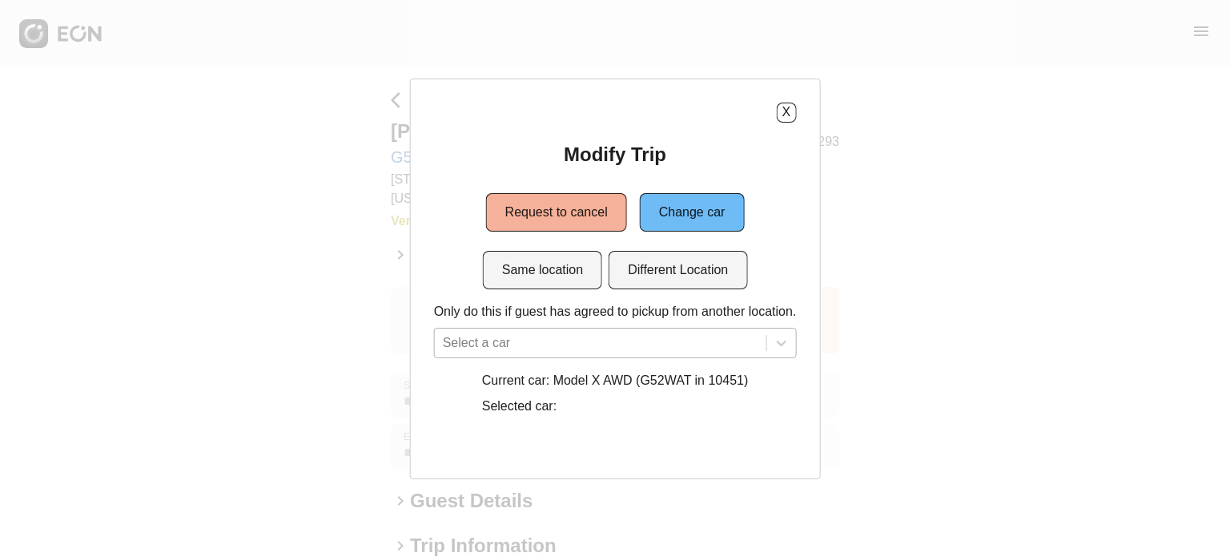
click at [570, 342] on div "Select a car" at bounding box center [615, 343] width 363 height 30
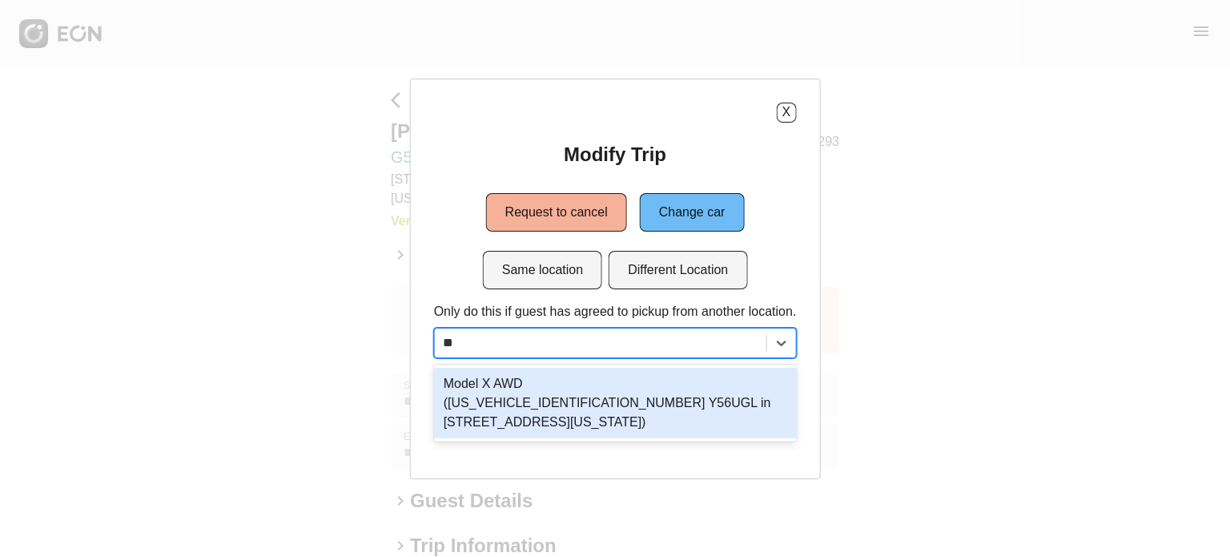
type input "***"
click at [584, 402] on div "Model X AWD ([US_VEHICLE_IDENTIFICATION_NUMBER] Y56UGL in [STREET_ADDRESS][US_S…" at bounding box center [615, 403] width 363 height 70
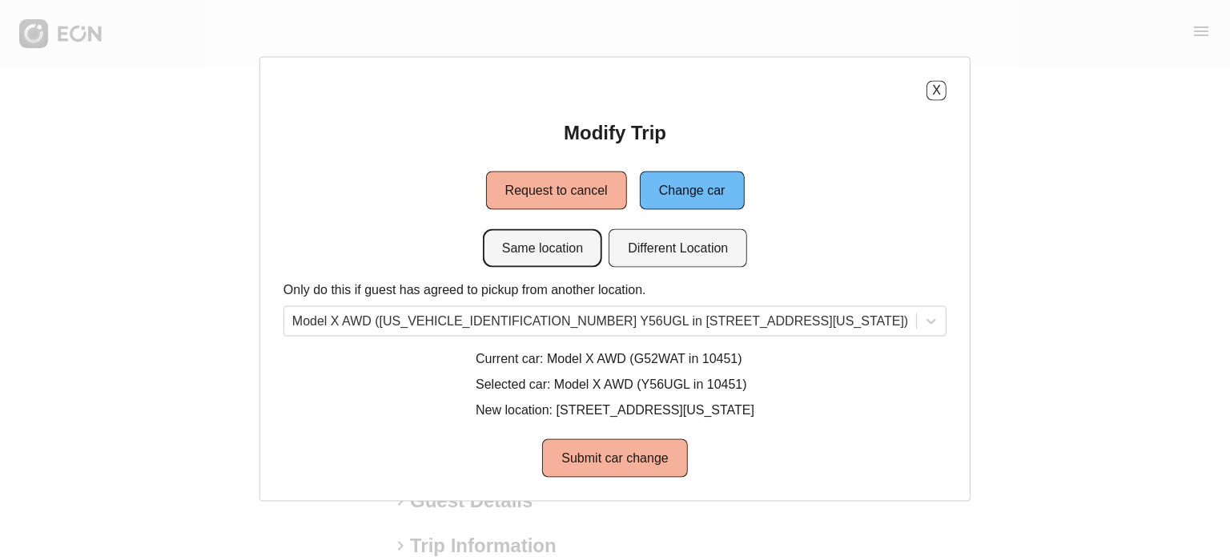
click at [566, 255] on button "Same location" at bounding box center [542, 247] width 119 height 38
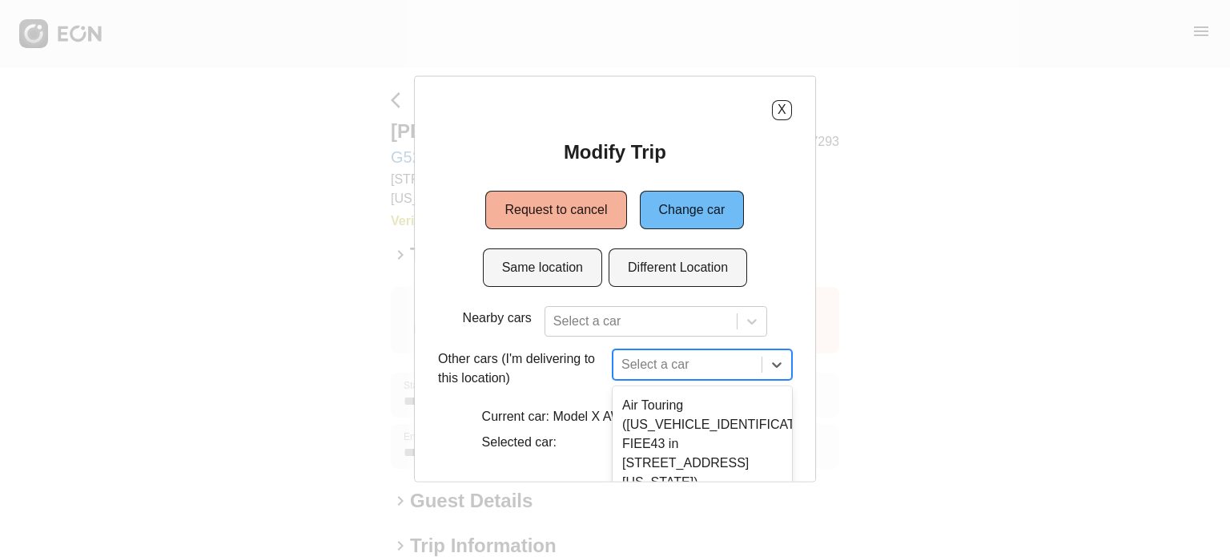
click at [679, 364] on div "8 results available. Use Up and Down to choose options, press Enter to select t…" at bounding box center [702, 363] width 179 height 30
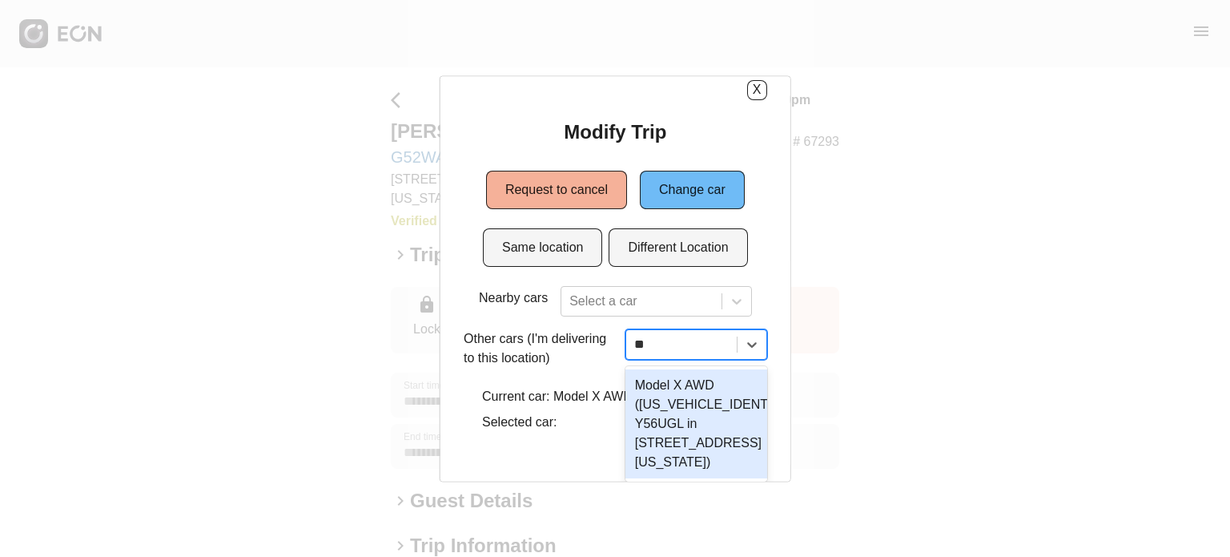
type input "***"
click at [679, 368] on div "Model X AWD (7SAXCAE53PF422066 Y56UGL in 610 Exterior Street, The Bronx, New Yo…" at bounding box center [696, 422] width 147 height 109
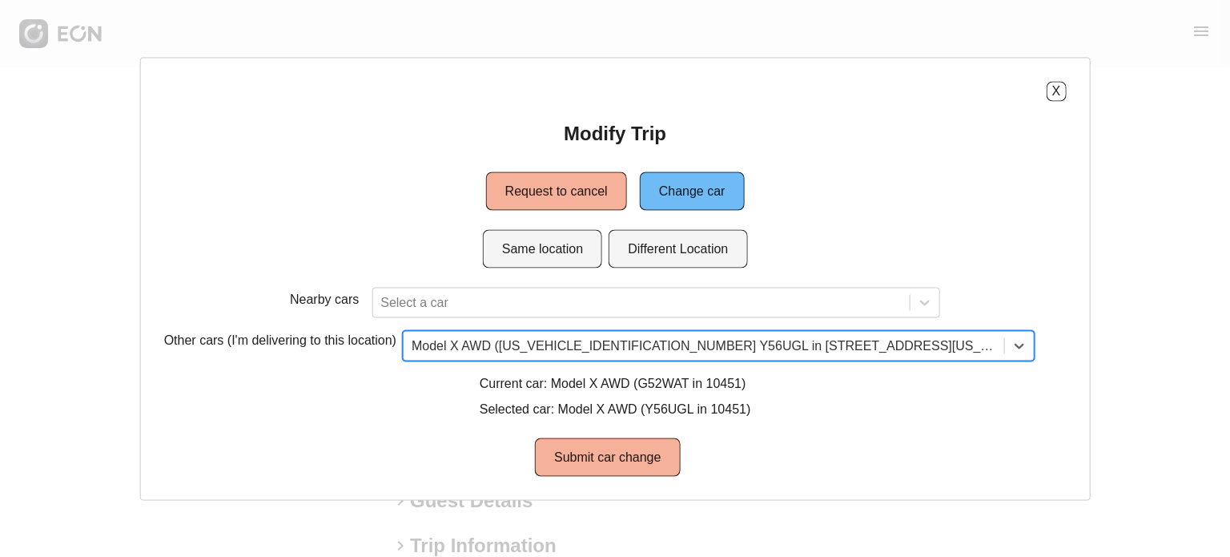
scroll to position [0, 0]
click at [641, 461] on button "Submit car change" at bounding box center [607, 456] width 145 height 38
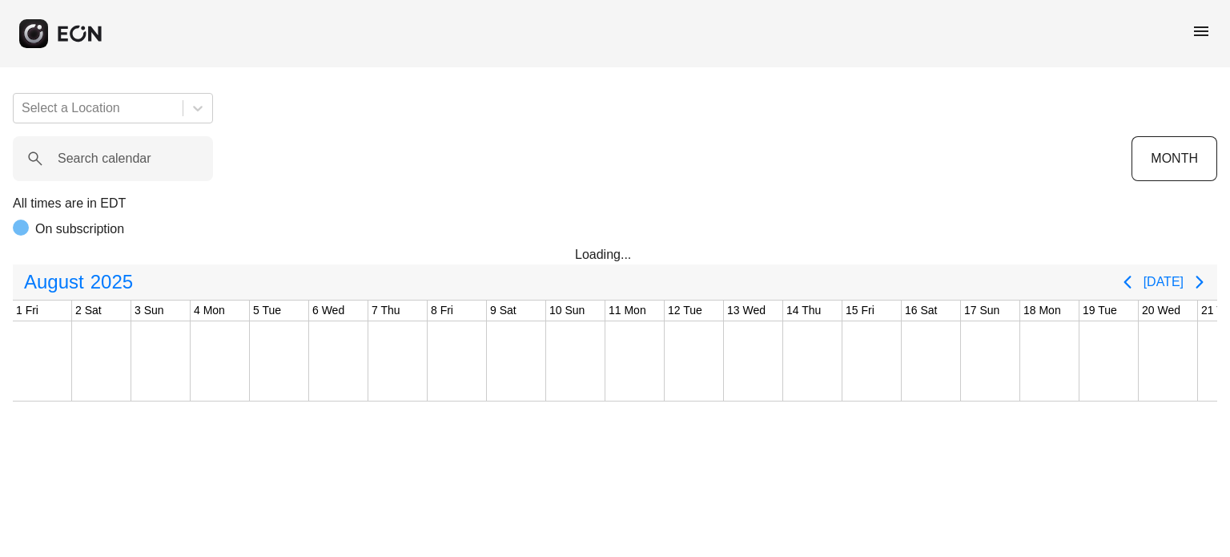
scroll to position [0, 632]
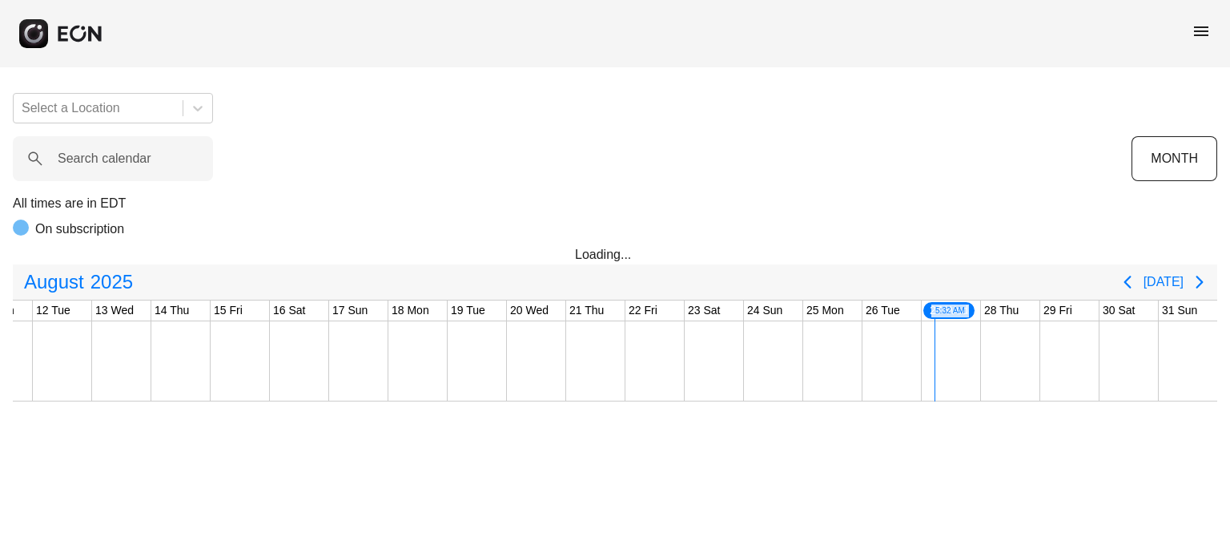
click at [156, 188] on div "Select a Location Search calendar MONTH All times are in EDT On subscription Lo…" at bounding box center [615, 240] width 1230 height 321
click at [163, 172] on calendar "Search calendar" at bounding box center [113, 158] width 200 height 45
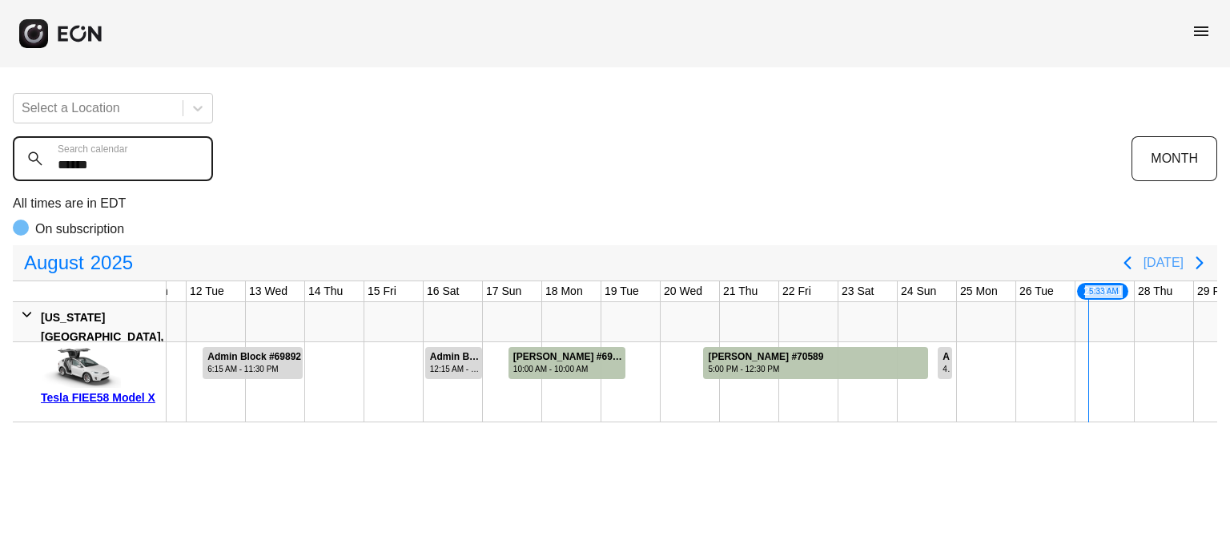
type calendar "******"
click at [1173, 262] on button "Today" at bounding box center [1164, 262] width 40 height 29
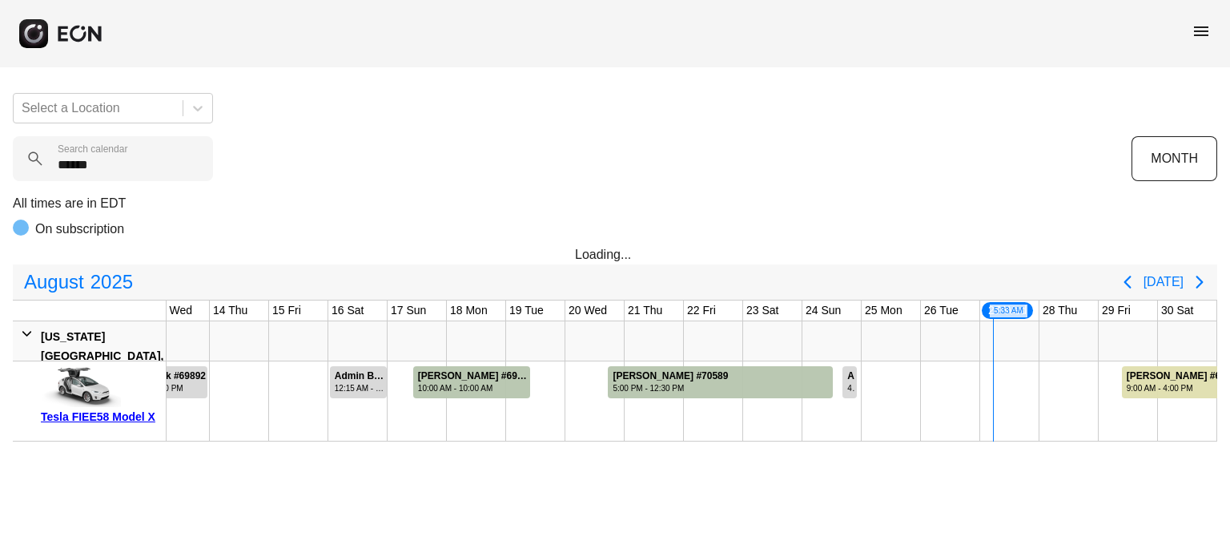
scroll to position [0, 786]
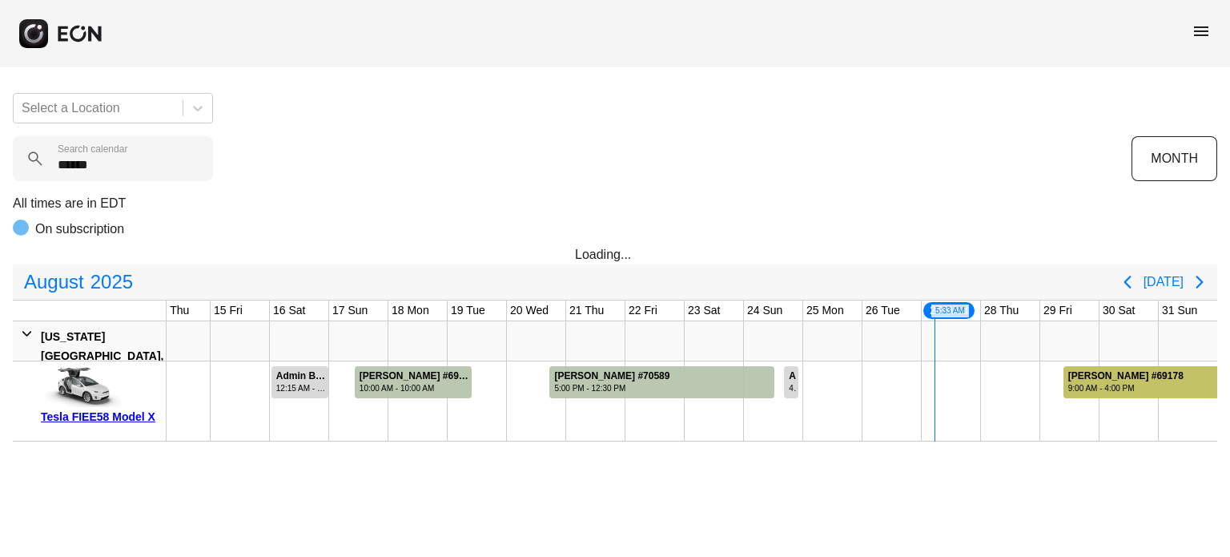
click at [1121, 374] on div "RICHARD PERO #69178" at bounding box center [1125, 376] width 115 height 12
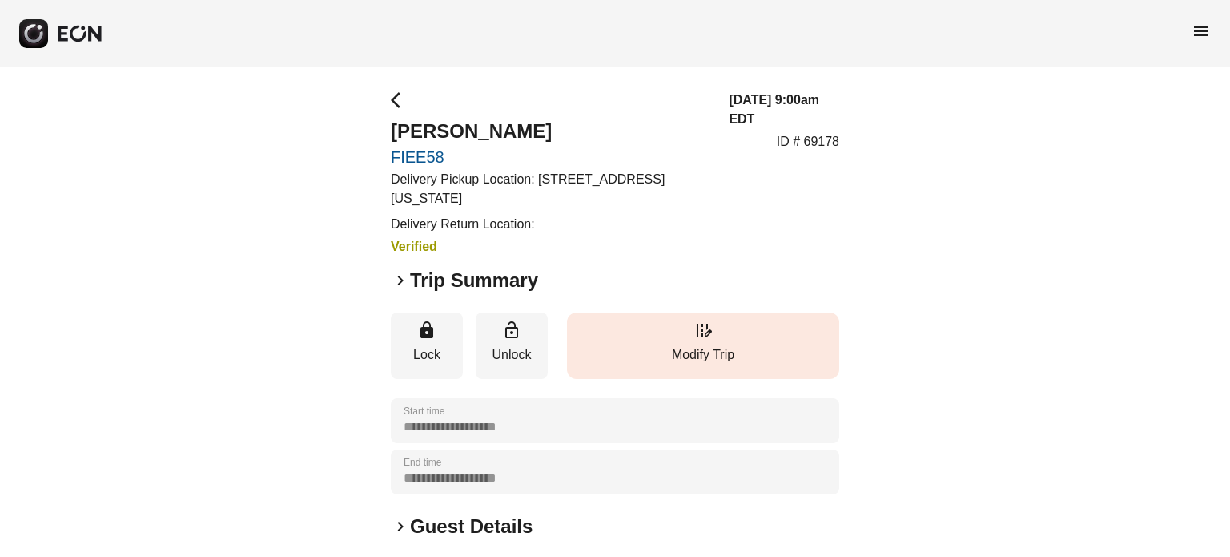
click at [617, 358] on p "Modify Trip" at bounding box center [703, 354] width 256 height 19
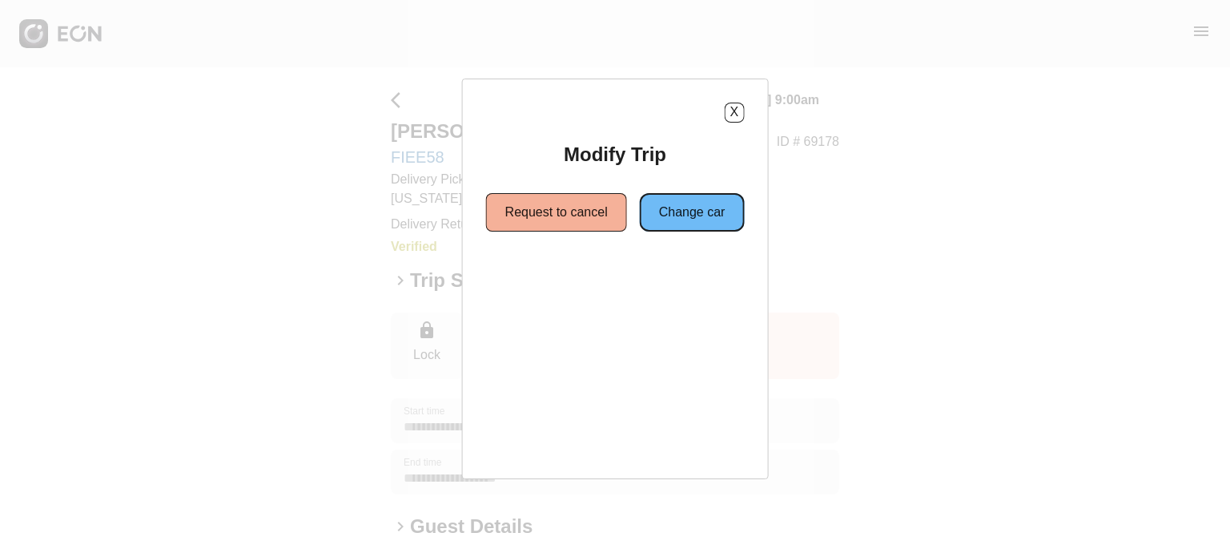
click at [685, 207] on button "Change car" at bounding box center [692, 212] width 105 height 38
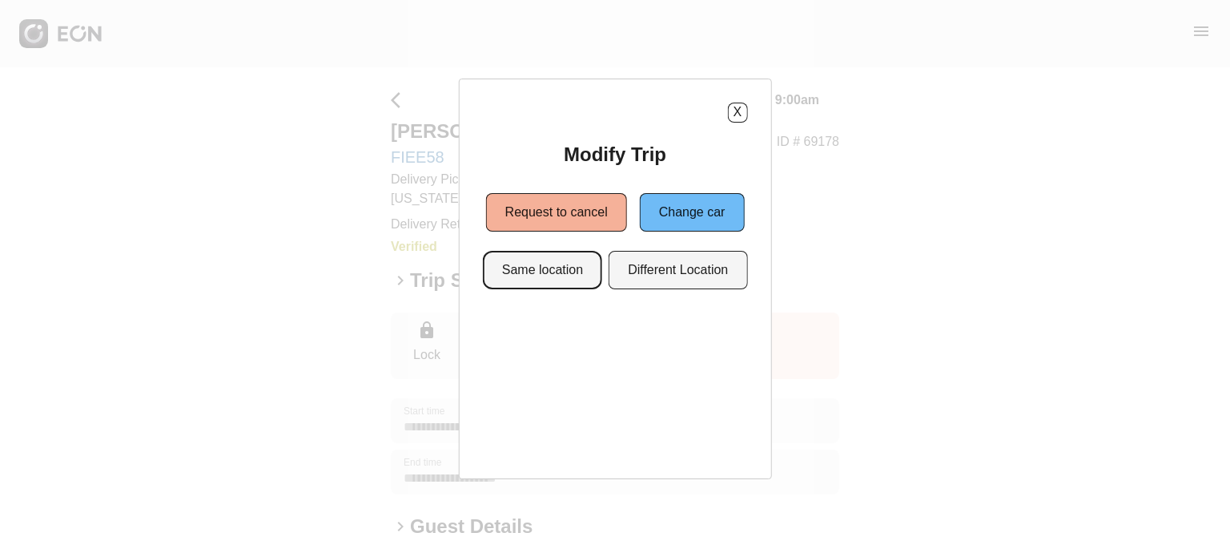
click at [559, 268] on button "Same location" at bounding box center [542, 270] width 119 height 38
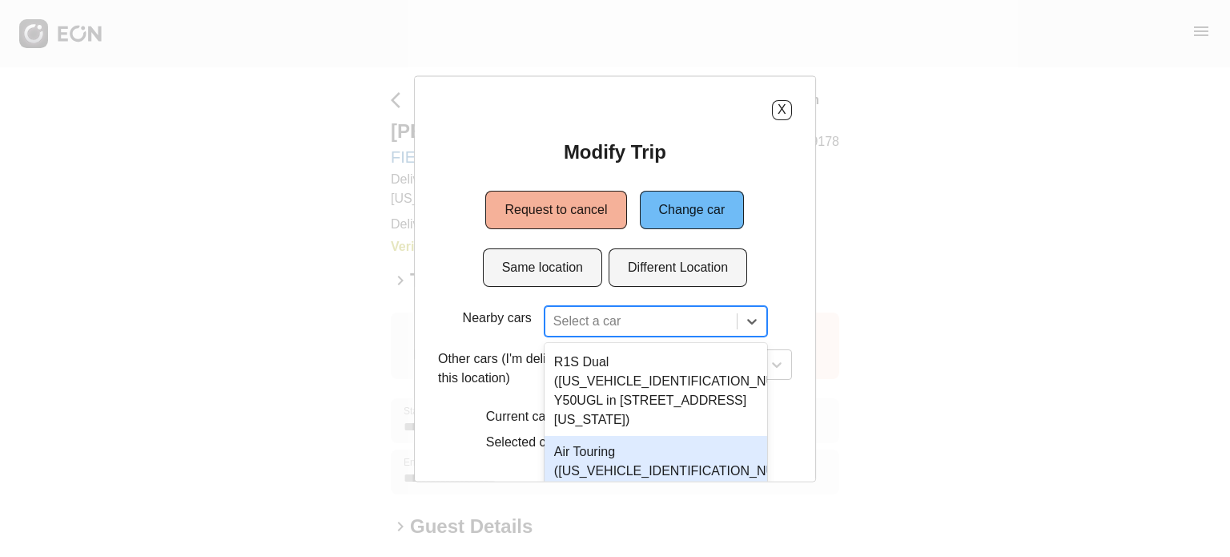
click at [603, 323] on div "6 results available. Use Up and Down to choose options, press Enter to select t…" at bounding box center [656, 320] width 223 height 30
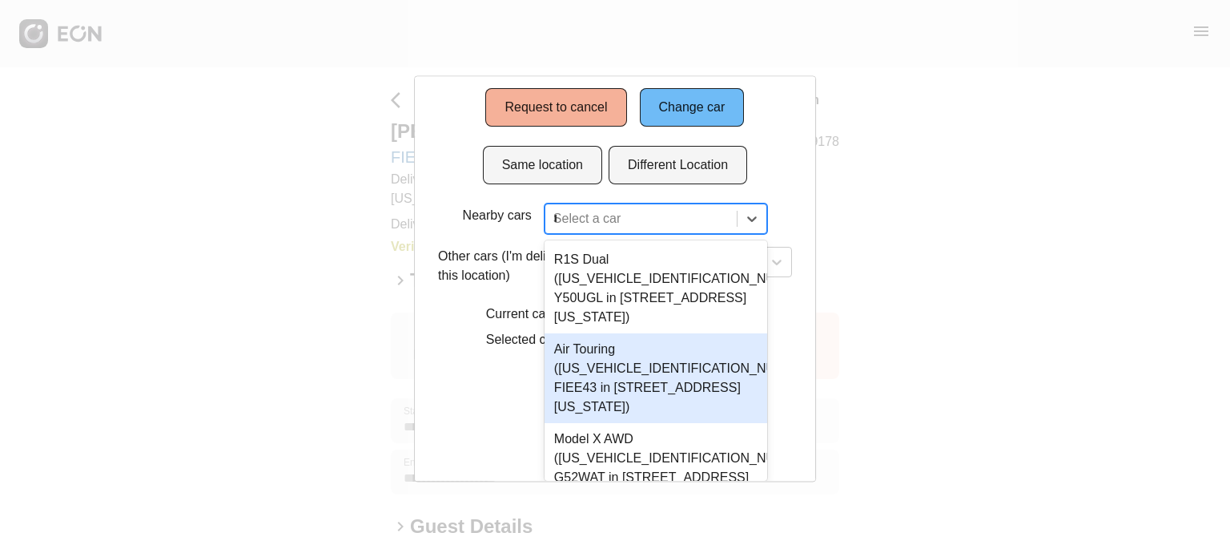
type input "**"
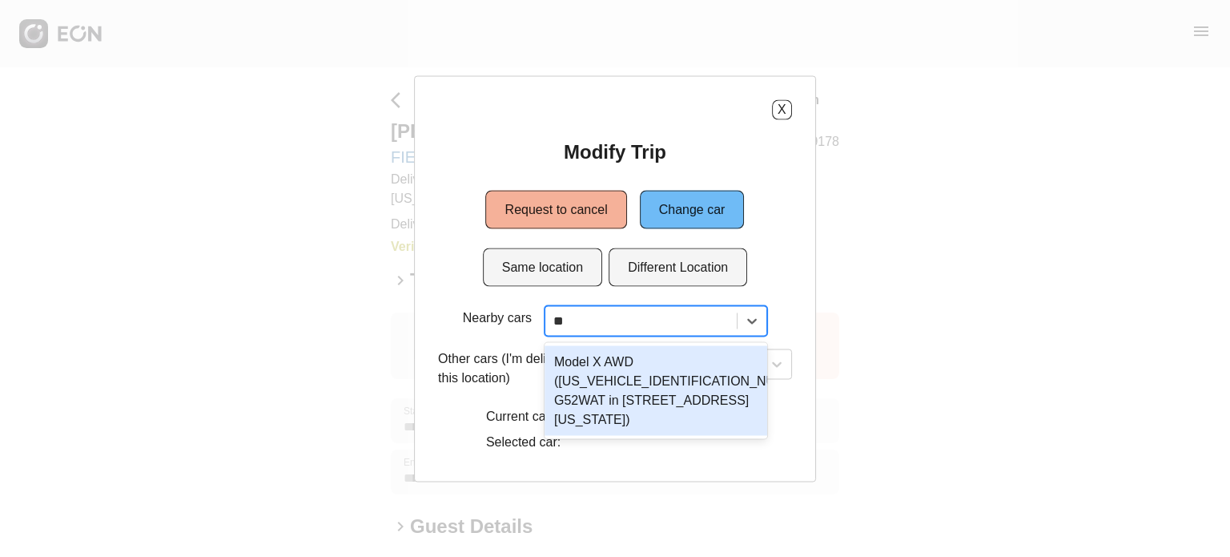
scroll to position [0, 0]
click at [625, 393] on div "Model X AWD (7SAXCAE52RF442814 G52WAT in 610 Exterior Street, The Bronx, New Yo…" at bounding box center [656, 390] width 223 height 90
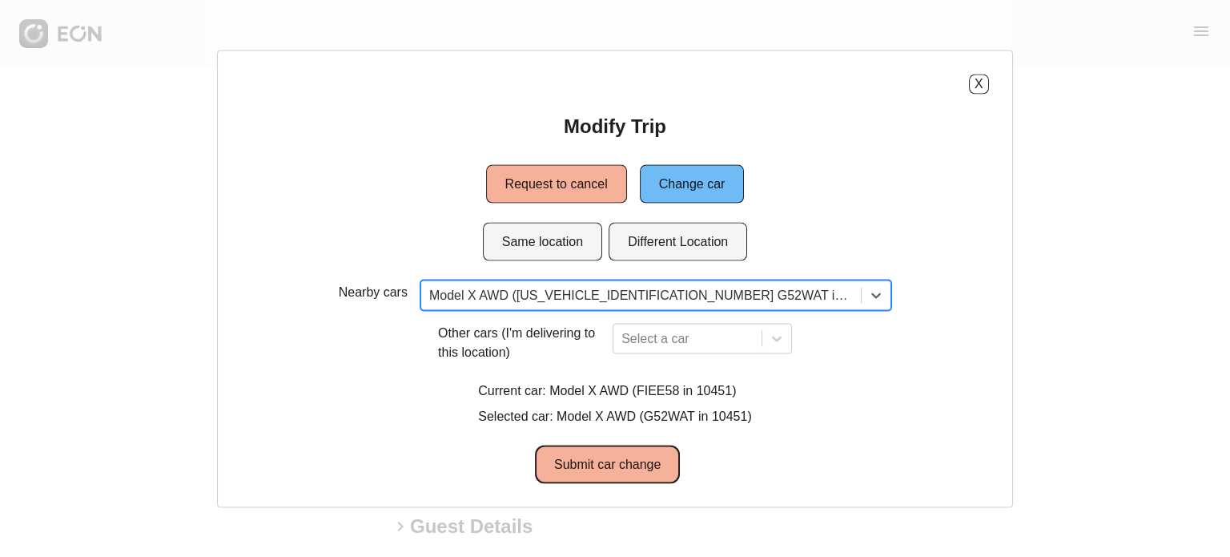
click at [618, 457] on button "Submit car change" at bounding box center [607, 463] width 145 height 38
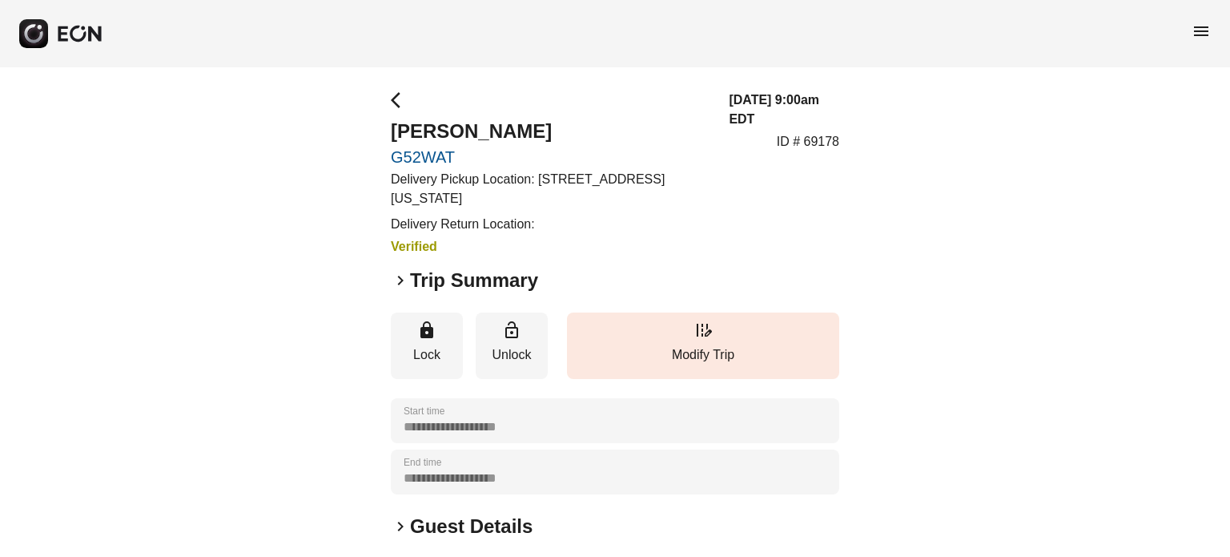
click at [823, 143] on p "ID # 69178" at bounding box center [808, 141] width 62 height 19
copy p "69178"
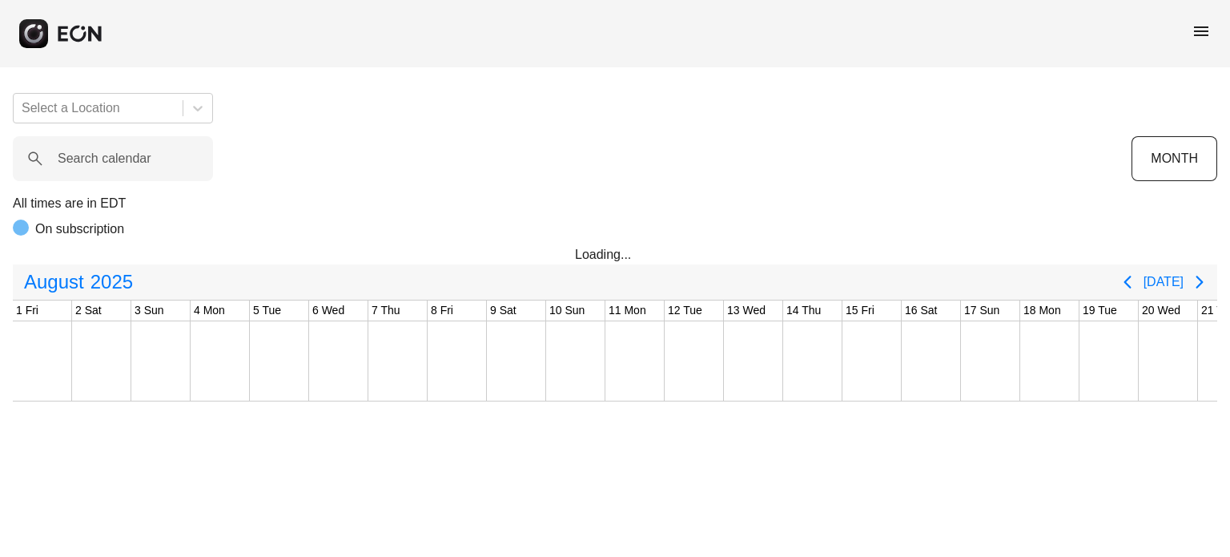
scroll to position [0, 632]
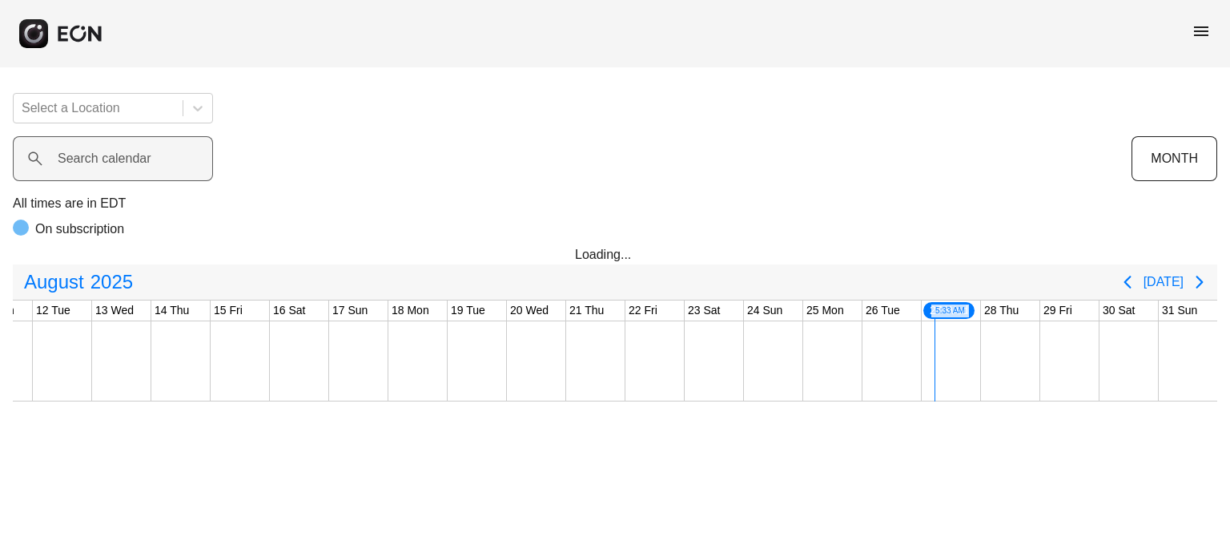
click at [145, 161] on label "Search calendar" at bounding box center [105, 158] width 94 height 19
click at [145, 161] on calendar "Search calendar" at bounding box center [113, 158] width 200 height 45
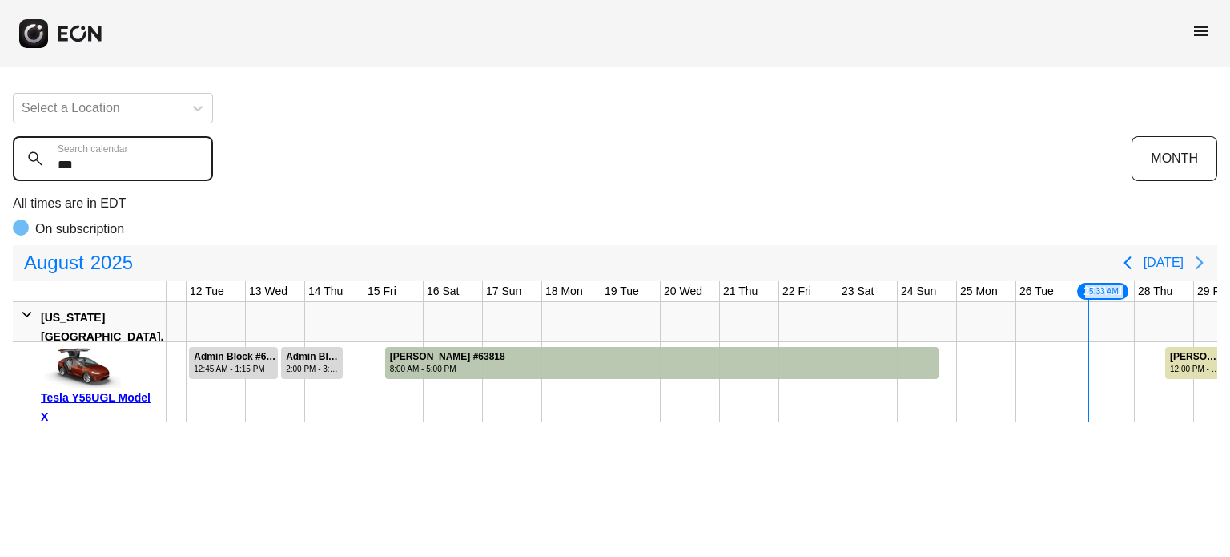
type calendar "***"
click at [1178, 263] on button "[DATE]" at bounding box center [1164, 262] width 40 height 29
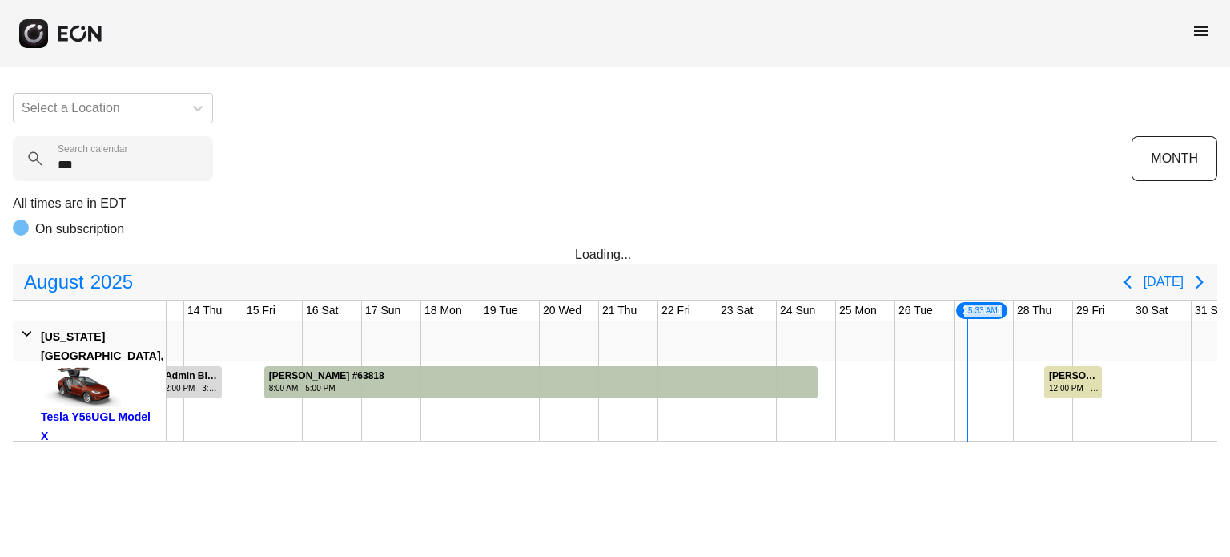
scroll to position [0, 786]
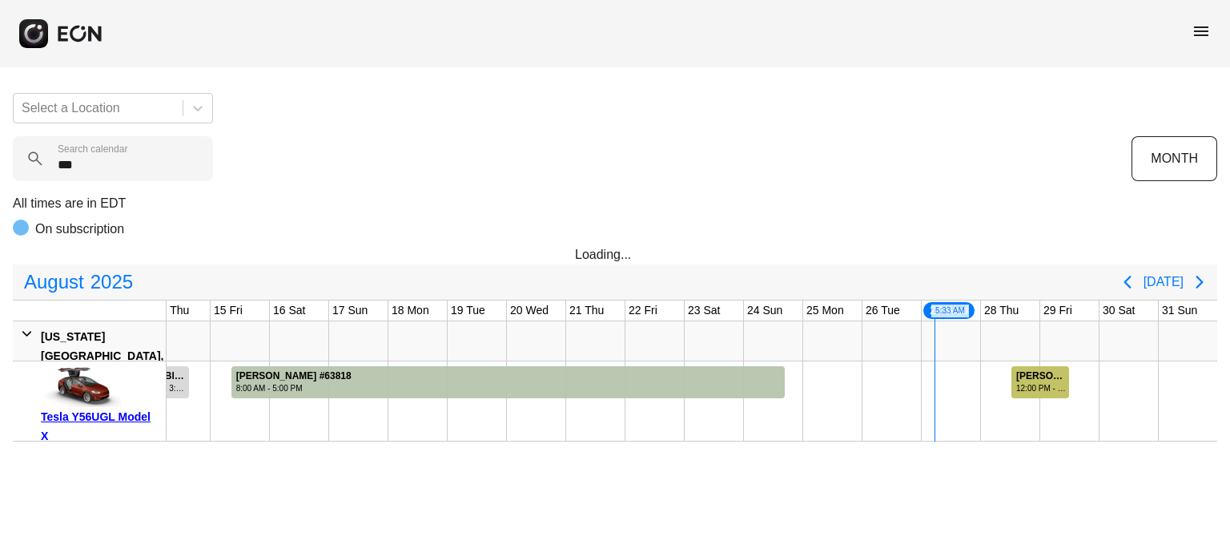
click at [1035, 387] on div "12:00 PM - 12:00 PM" at bounding box center [1041, 388] width 51 height 12
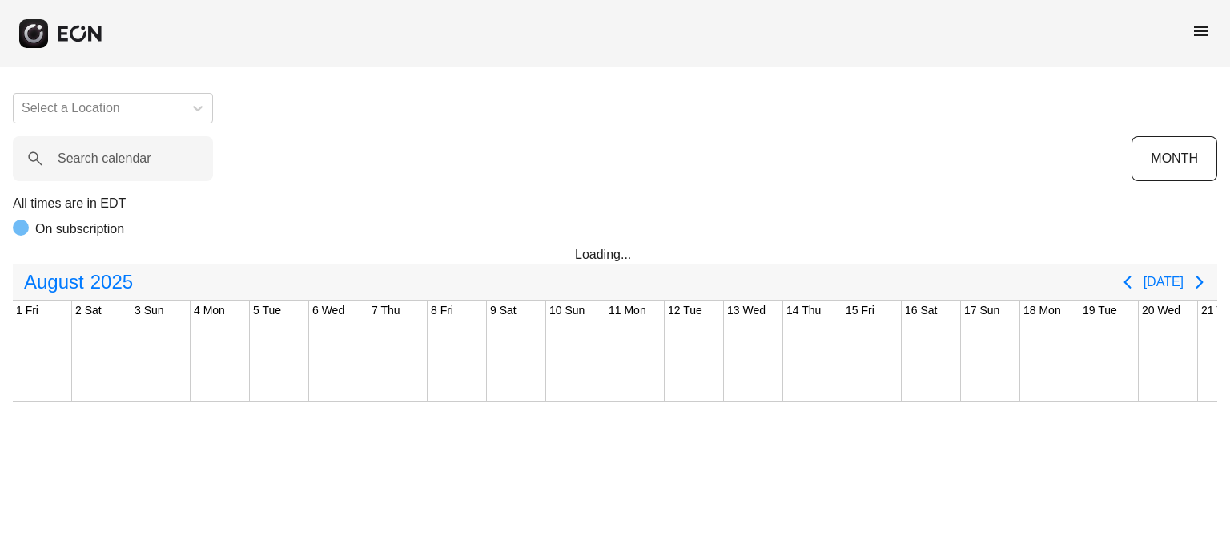
scroll to position [0, 632]
